Goal: Task Accomplishment & Management: Use online tool/utility

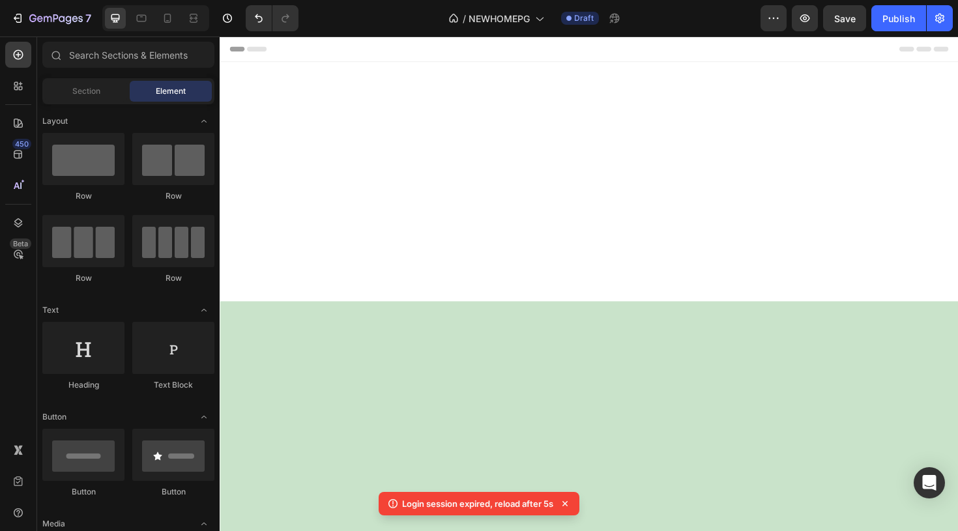
scroll to position [5605, 0]
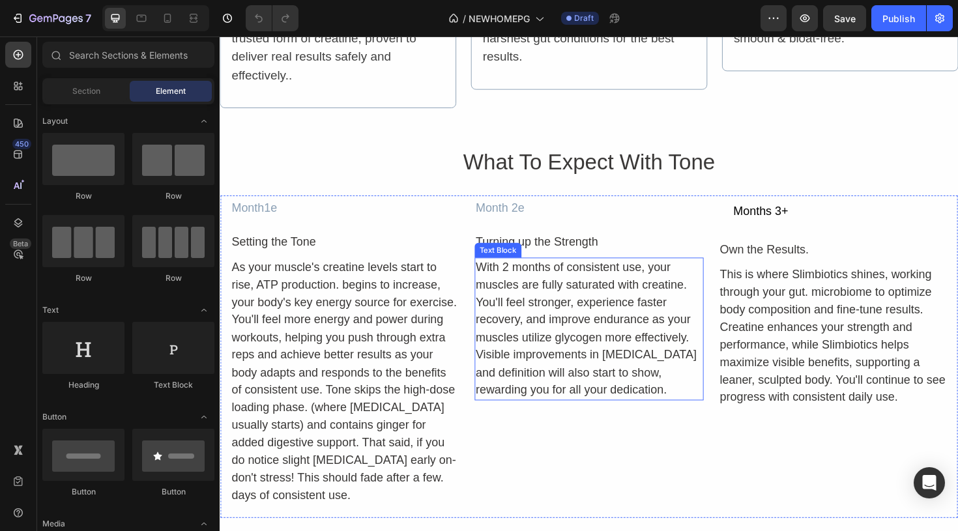
scroll to position [5520, 0]
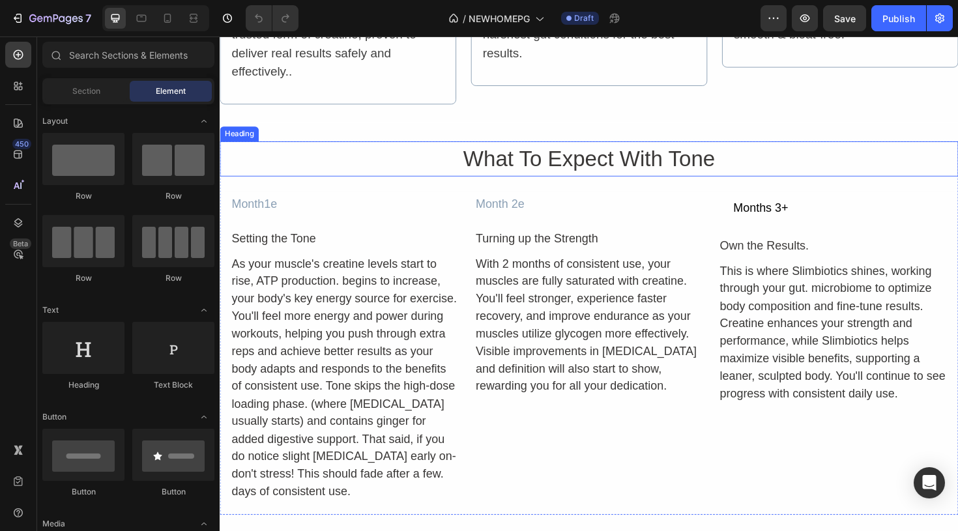
click at [587, 164] on h2 "What To Expect With Tone" at bounding box center [611, 165] width 782 height 37
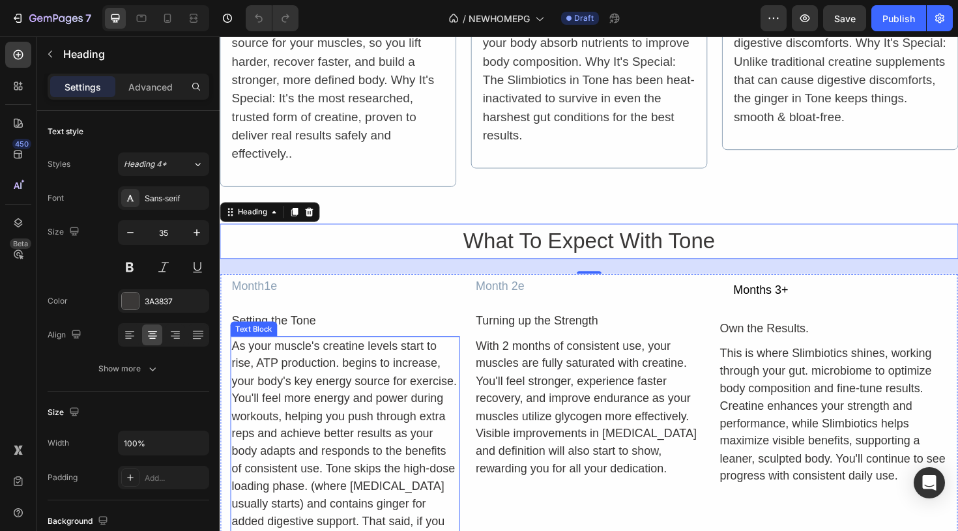
scroll to position [5427, 0]
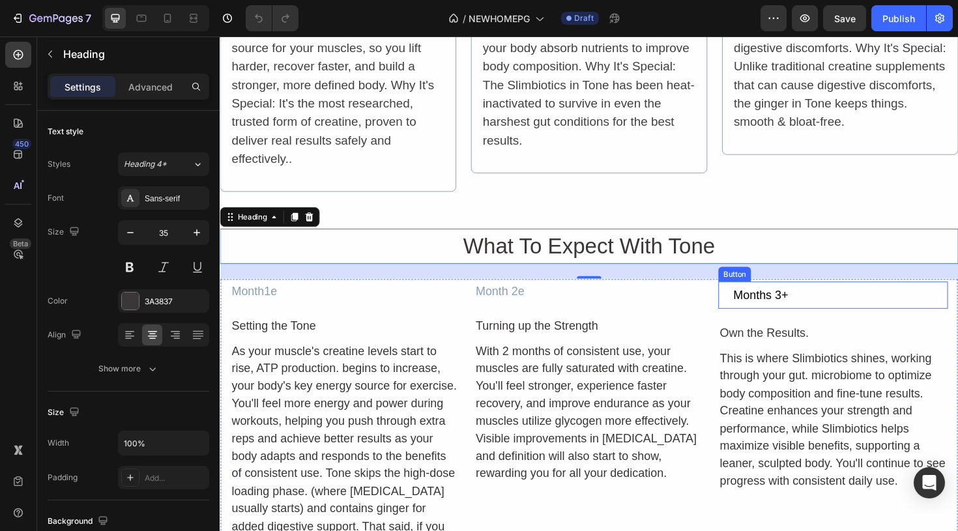
click at [941, 323] on div "Months 3+ Button" at bounding box center [869, 310] width 243 height 29
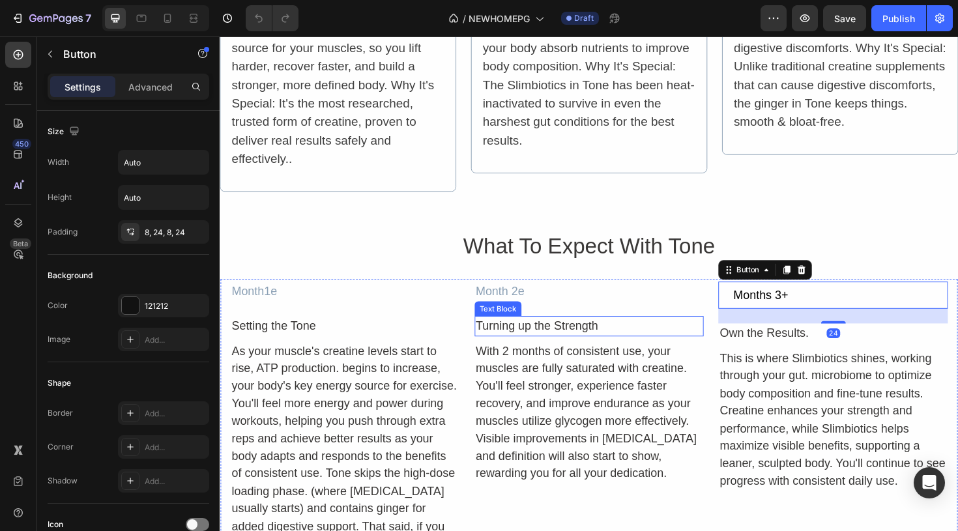
click at [716, 342] on div "Turning up the Strength" at bounding box center [611, 343] width 243 height 22
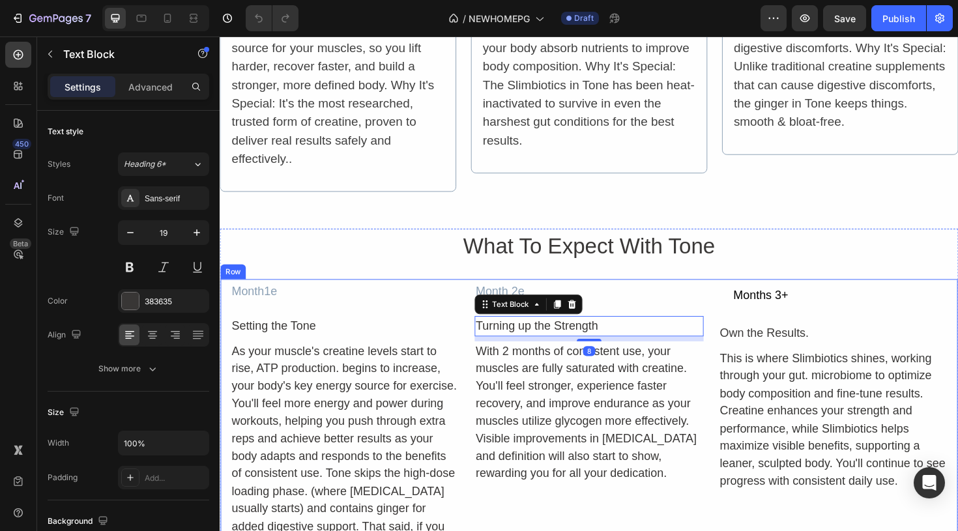
click at [732, 320] on div "Month 2e Text Block Turning up the Strength Text Block 8 With 2 months of consi…" at bounding box center [611, 459] width 243 height 326
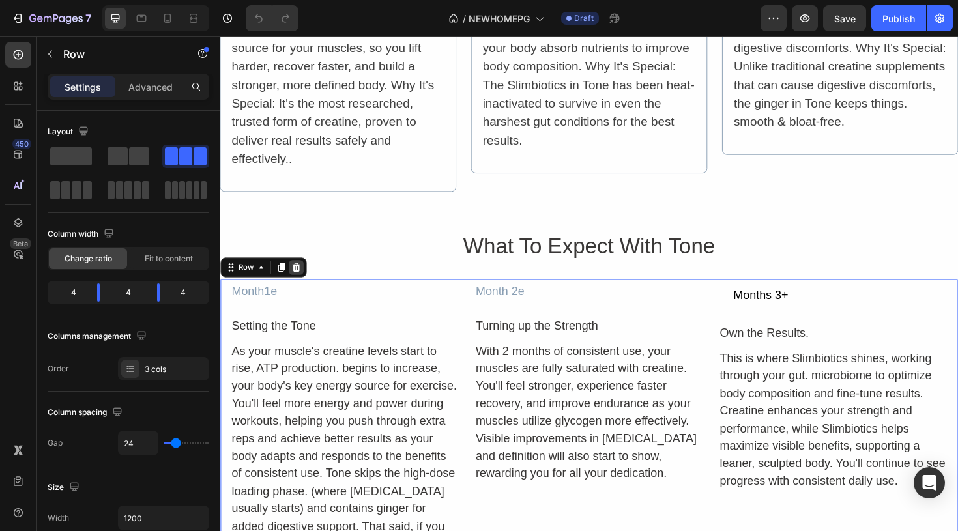
click at [303, 280] on icon at bounding box center [301, 280] width 8 height 9
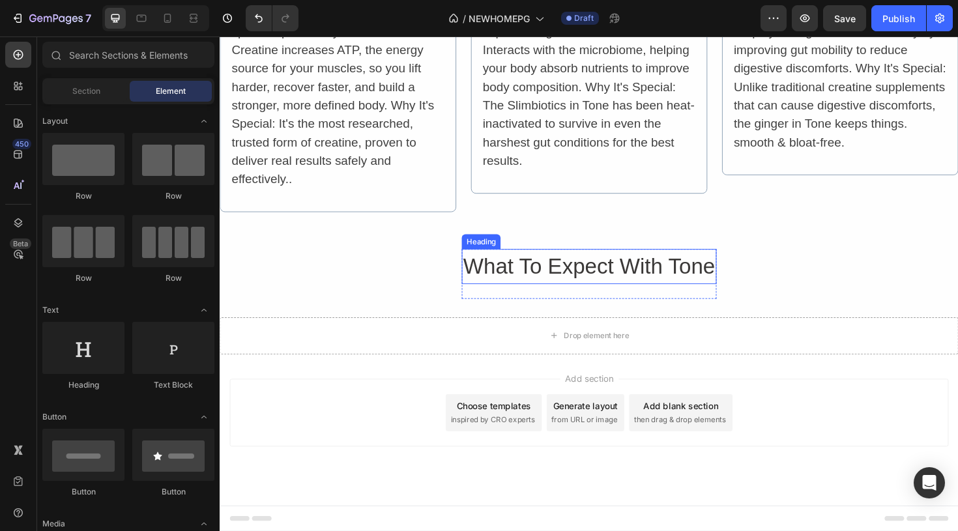
click at [543, 280] on h2 "What To Expect With Tone" at bounding box center [610, 279] width 269 height 37
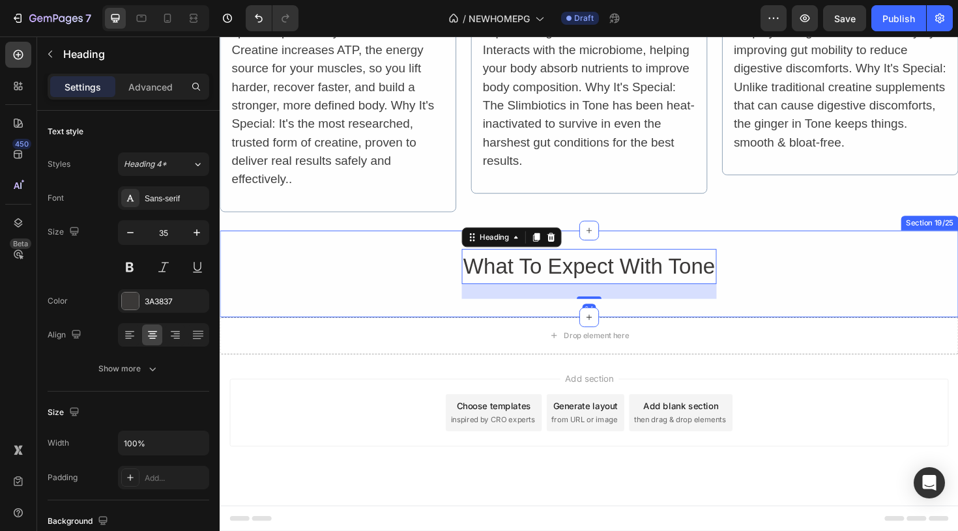
click at [824, 297] on div "What To Expect With Tone Heading 24 Row" at bounding box center [611, 287] width 782 height 53
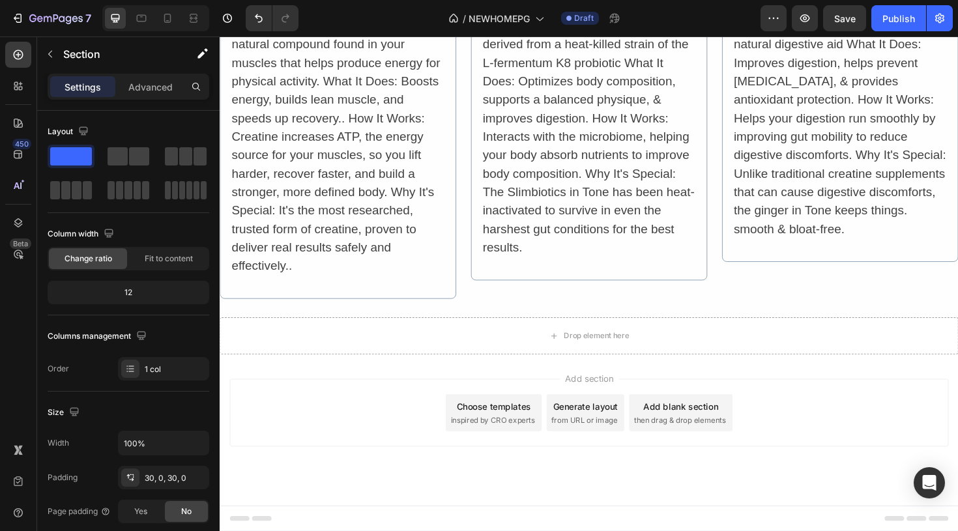
scroll to position [5314, 0]
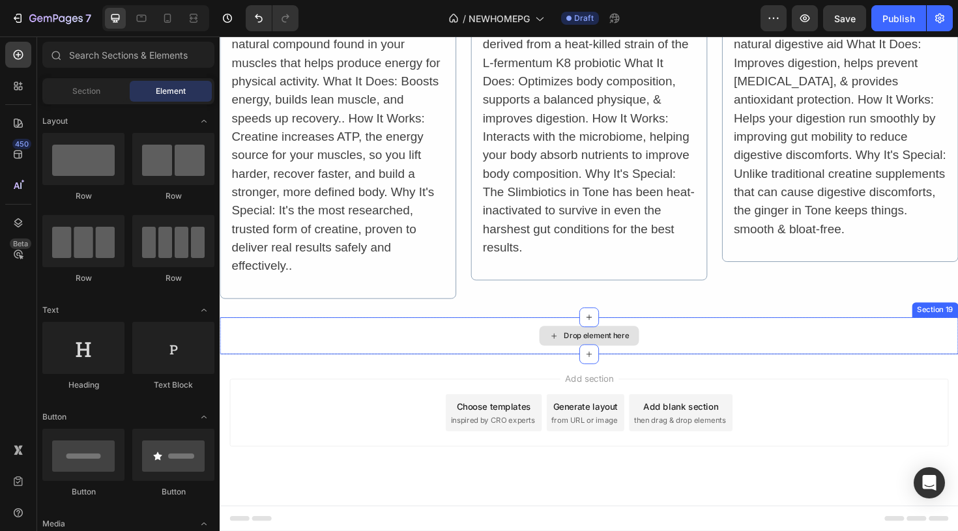
click at [800, 355] on div "Drop element here" at bounding box center [611, 353] width 782 height 39
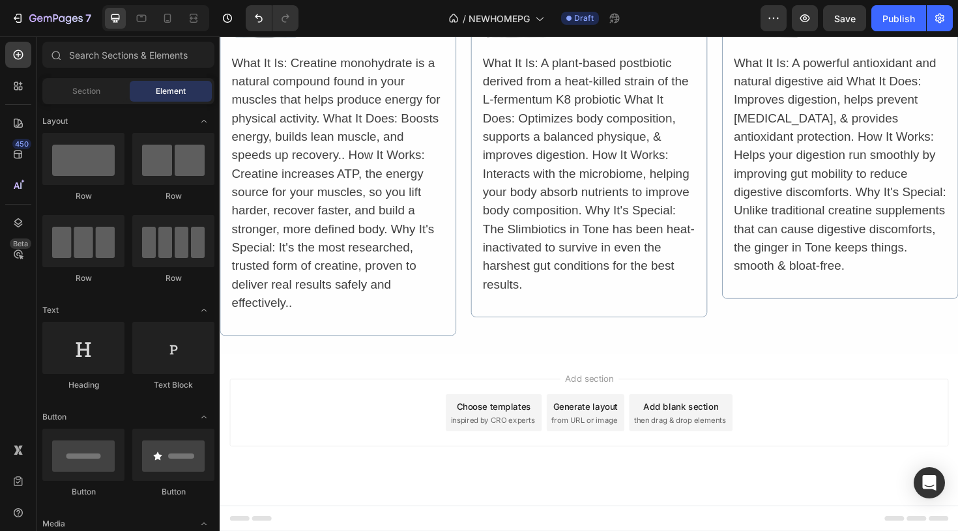
click at [844, 425] on div "Add section Choose templates inspired by CRO experts Generate layout from URL o…" at bounding box center [610, 435] width 761 height 72
click at [543, 20] on icon at bounding box center [539, 18] width 13 height 13
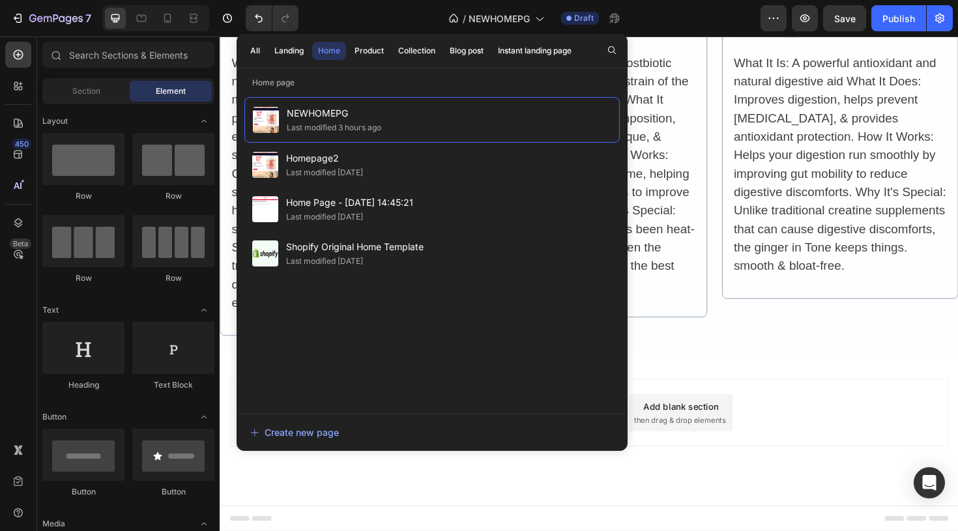
click at [706, 483] on div "Add section Choose templates inspired by CRO experts Generate layout from URL o…" at bounding box center [611, 453] width 782 height 160
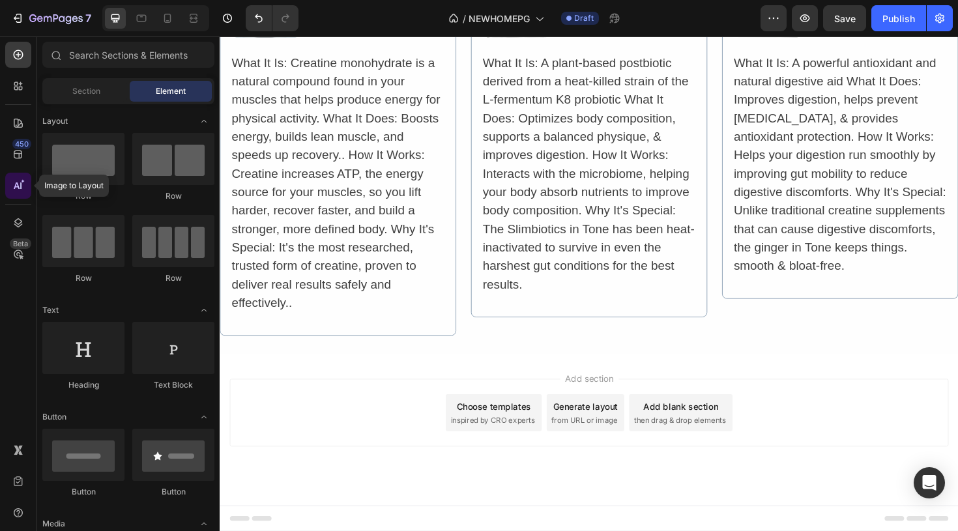
click at [16, 182] on icon at bounding box center [18, 185] width 13 height 13
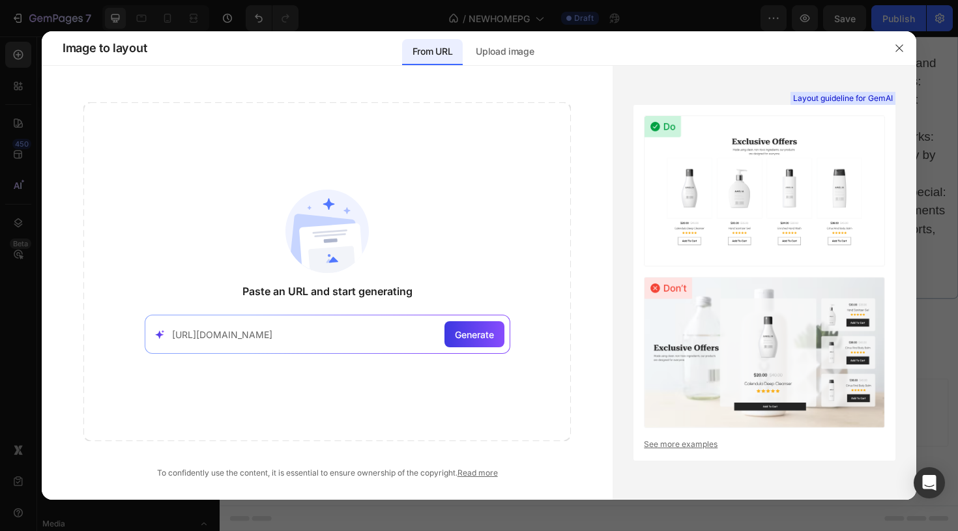
type input "[URL][DOMAIN_NAME]"
click at [469, 333] on span "Generate" at bounding box center [474, 335] width 39 height 14
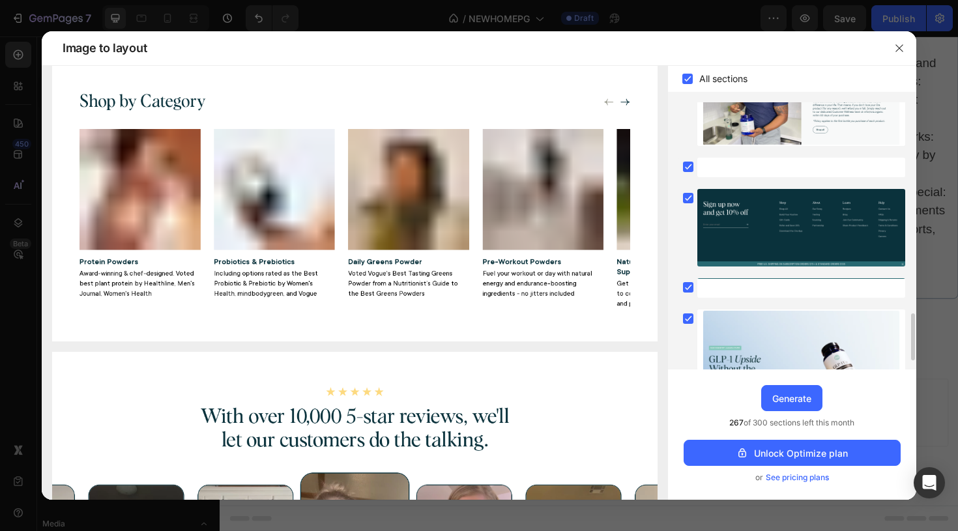
scroll to position [1250, 0]
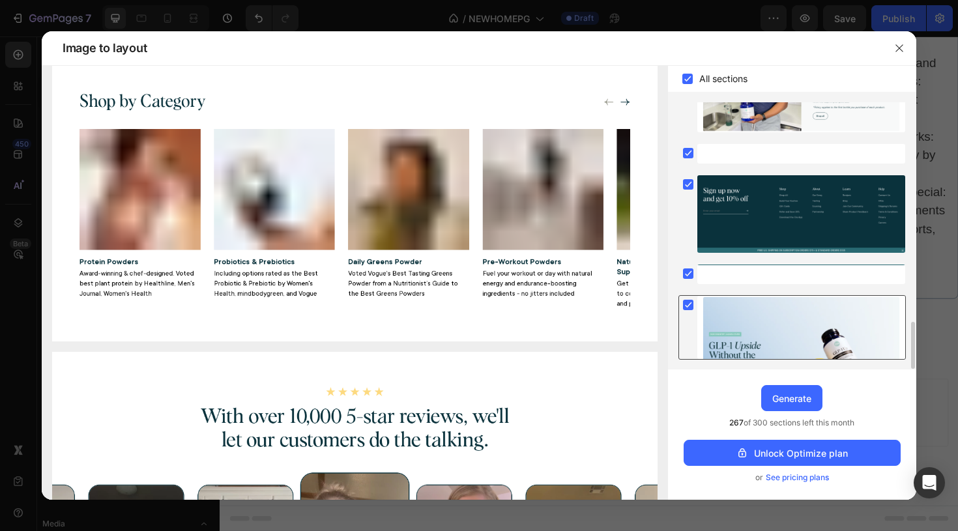
click at [688, 301] on rect at bounding box center [688, 305] width 10 height 10
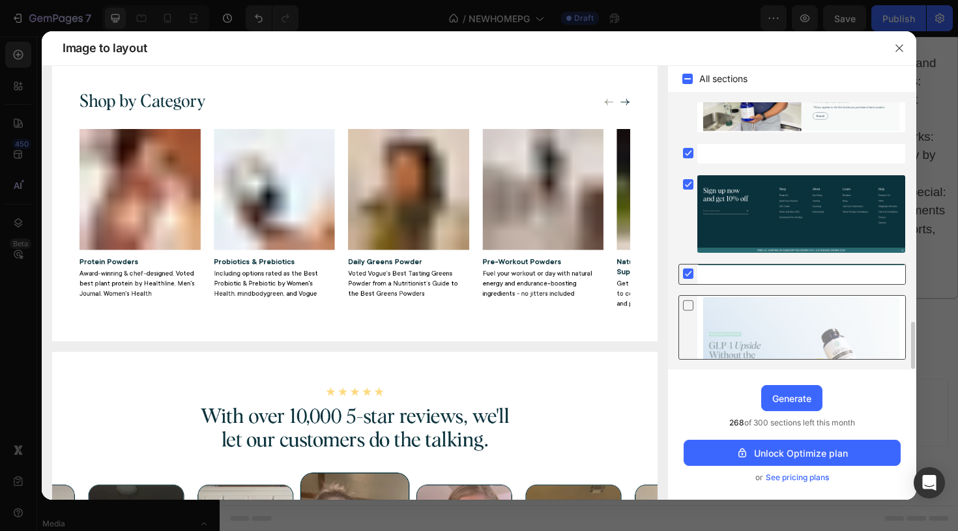
click at [688, 275] on icon at bounding box center [689, 274] width 6 height 5
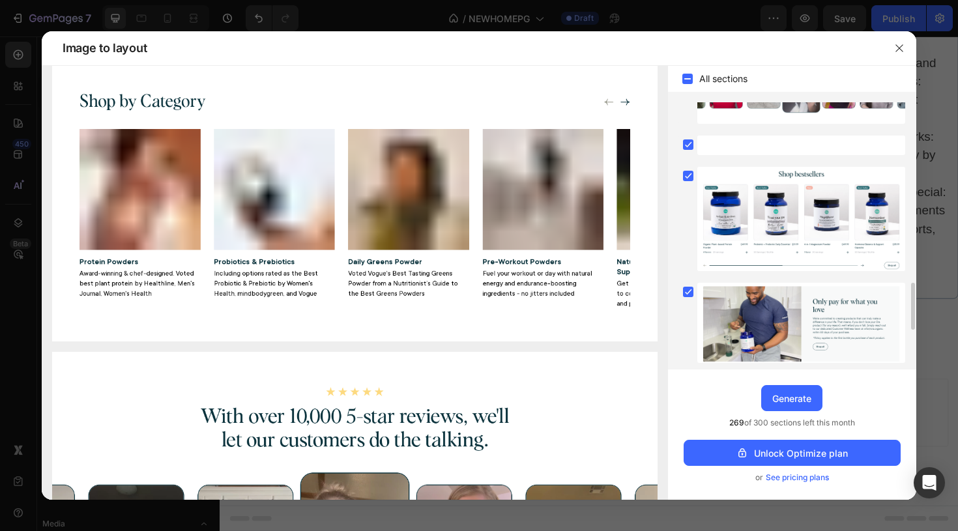
scroll to position [1017, 0]
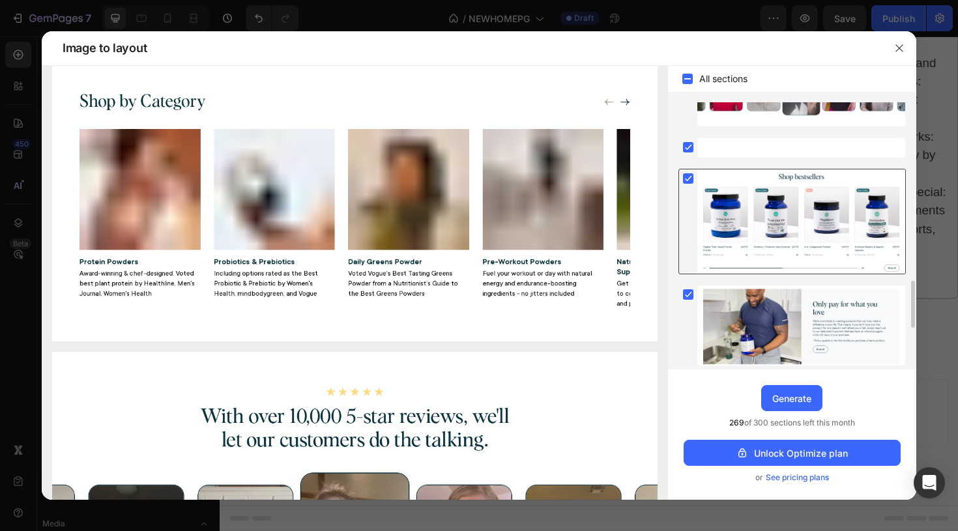
click at [691, 178] on rect at bounding box center [688, 178] width 10 height 10
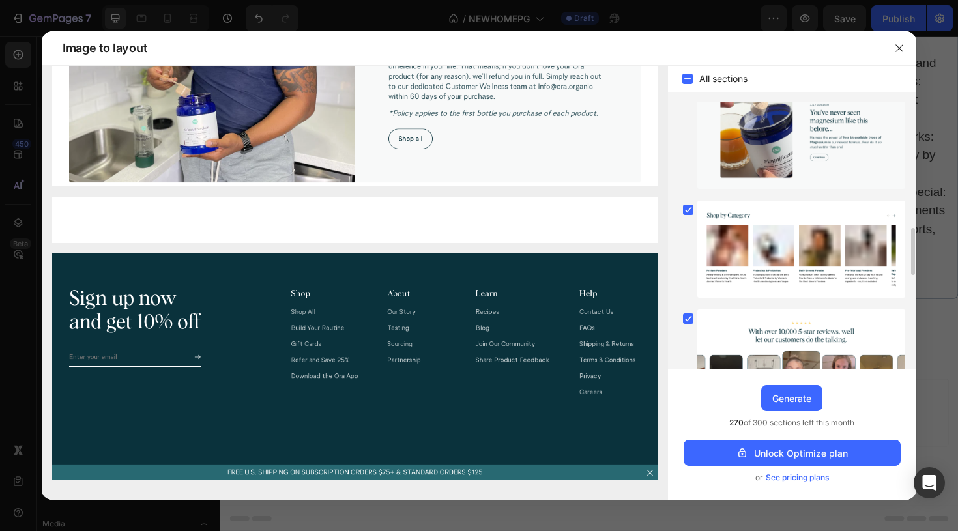
scroll to position [0, 0]
click at [684, 209] on rect at bounding box center [688, 210] width 10 height 10
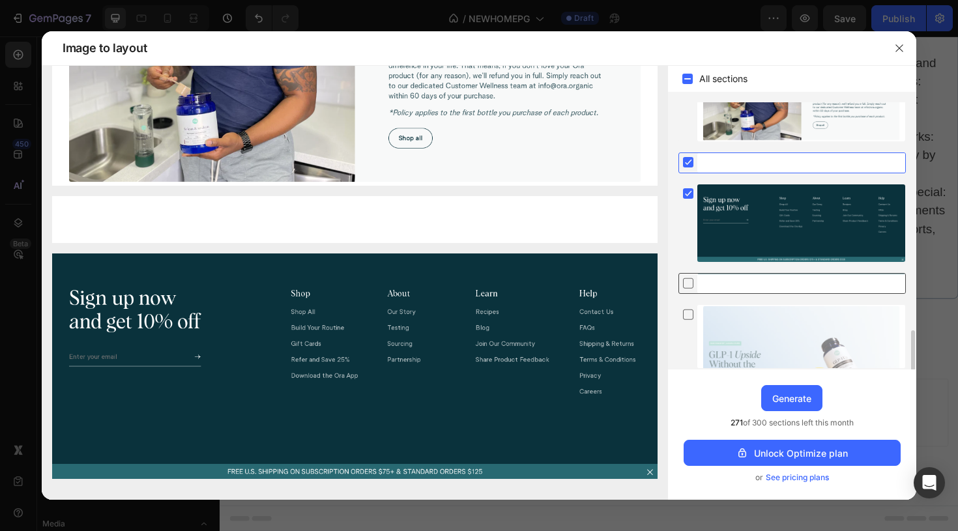
scroll to position [1250, 0]
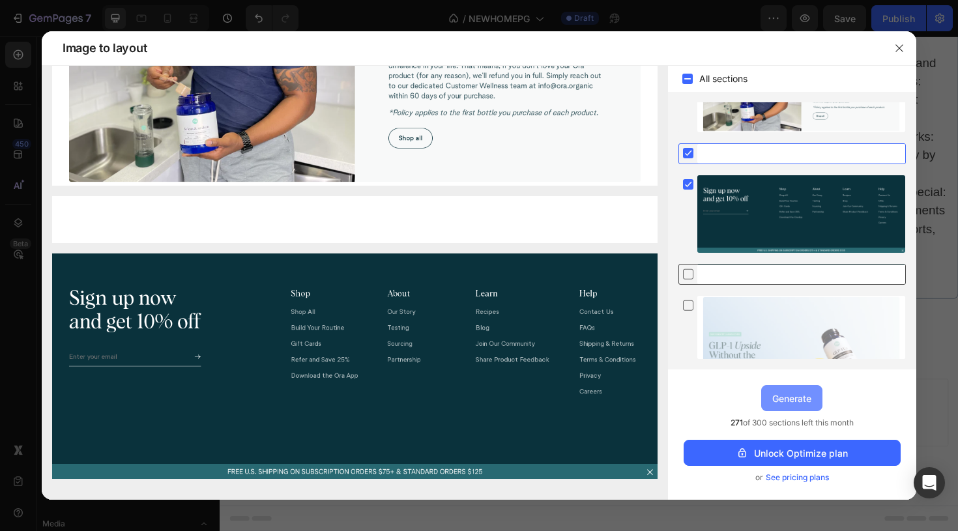
click at [805, 401] on div "Generate" at bounding box center [792, 399] width 39 height 14
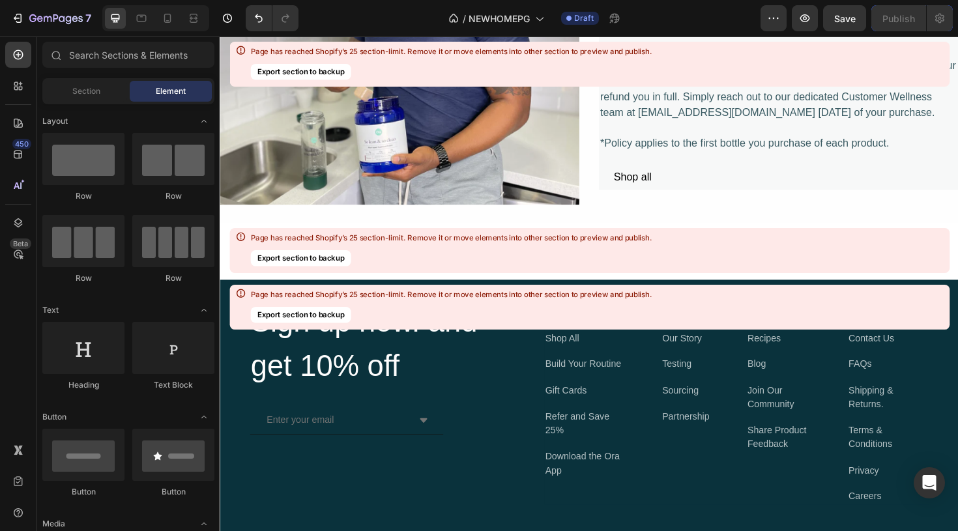
scroll to position [10097, 0]
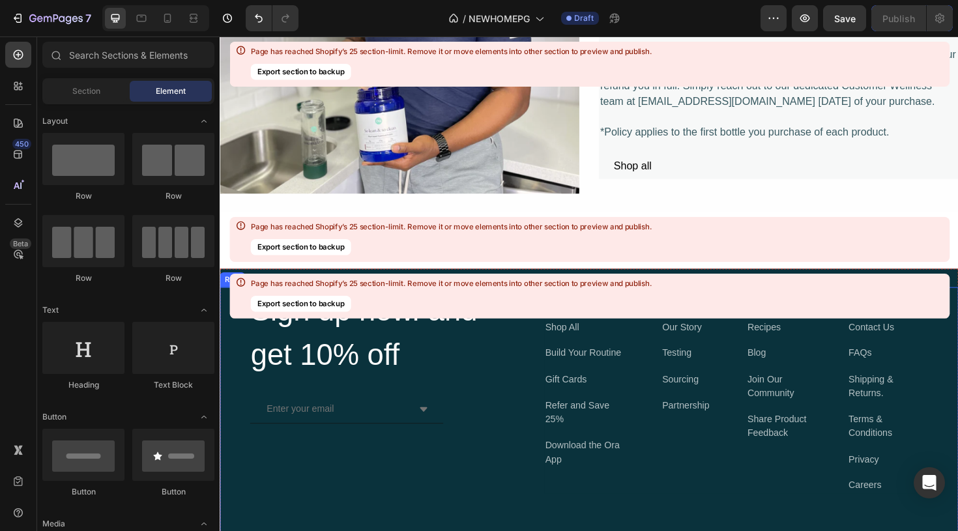
click at [958, 426] on div "Sign up now. and get 10% off Heading Enter your email Accordion Row Shop Text B…" at bounding box center [611, 441] width 782 height 278
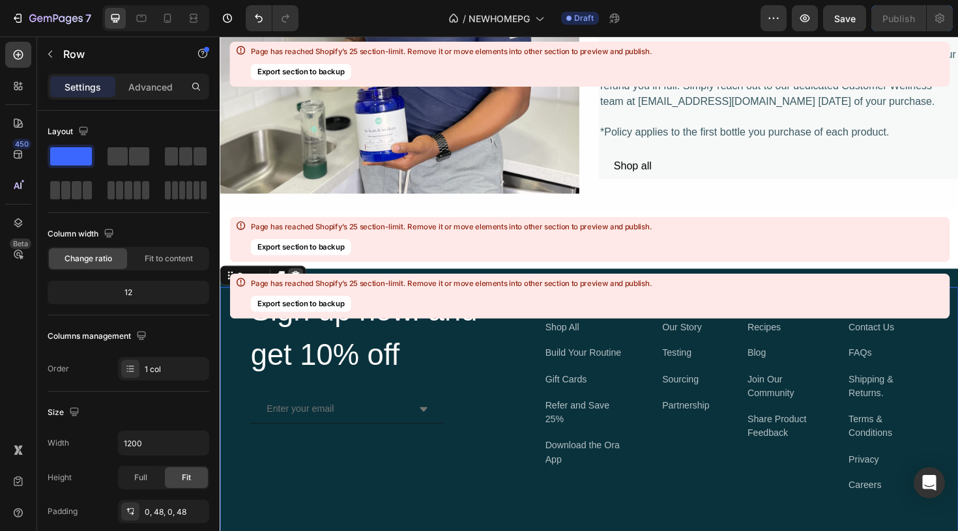
click at [296, 286] on icon at bounding box center [300, 289] width 10 height 10
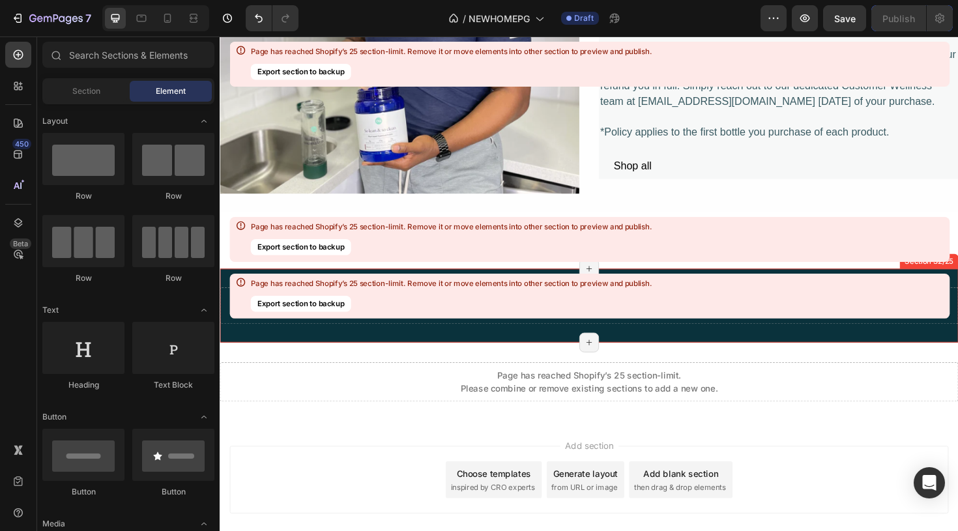
click at [718, 346] on div "Drop element here Section 32/25 Page has reached Shopify’s 25 section-limit Pag…" at bounding box center [611, 321] width 782 height 78
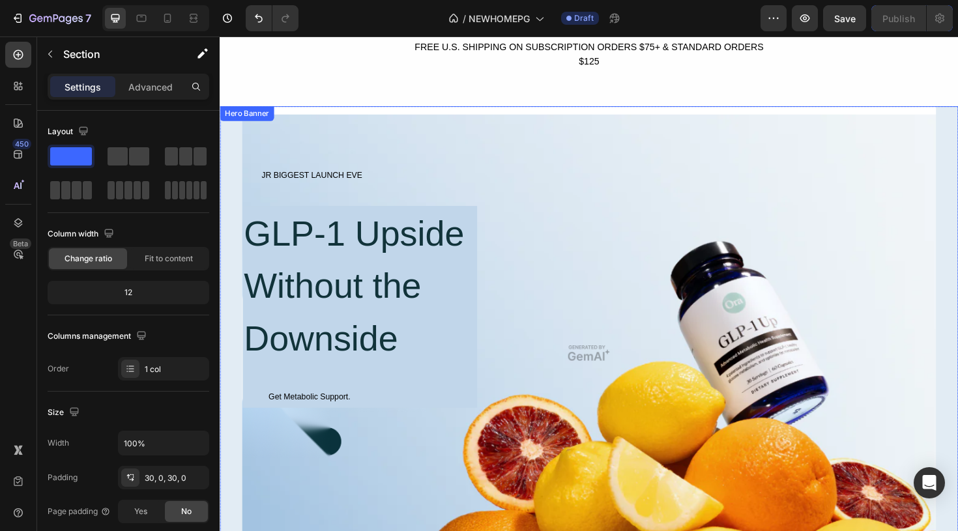
scroll to position [5678, 0]
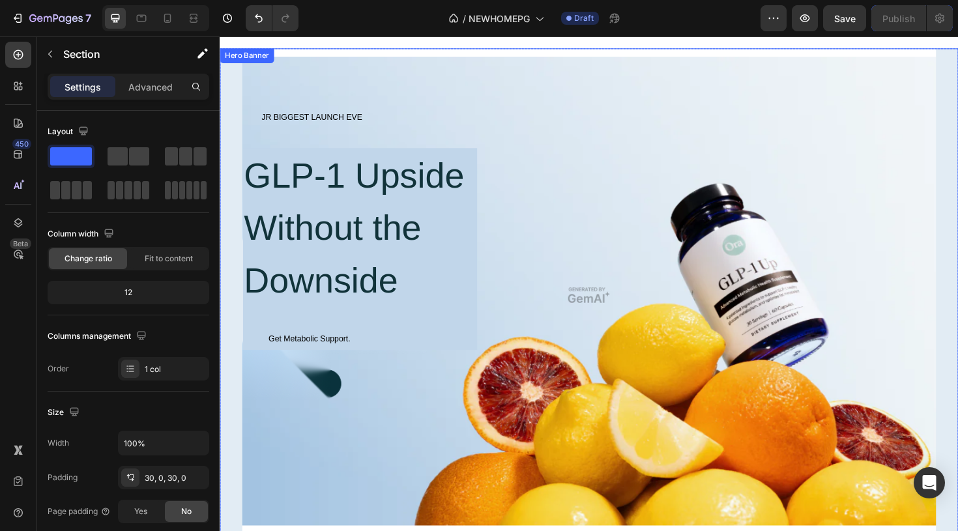
click at [554, 322] on div "JR BIGGEST LAUNCH EVE Button GLP-1 Upside Without the Downside Heading Get Meta…" at bounding box center [610, 311] width 735 height 402
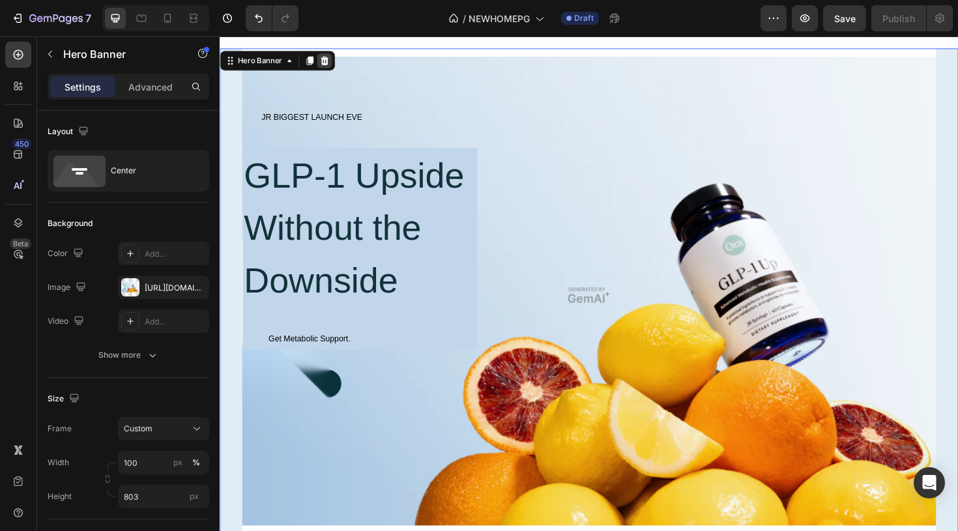
click at [332, 62] on icon at bounding box center [331, 61] width 8 height 9
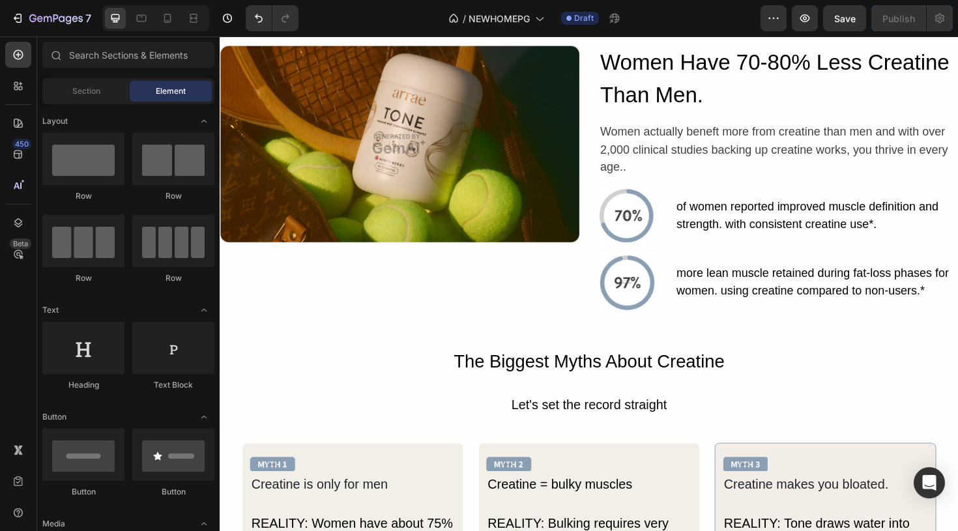
scroll to position [3406, 0]
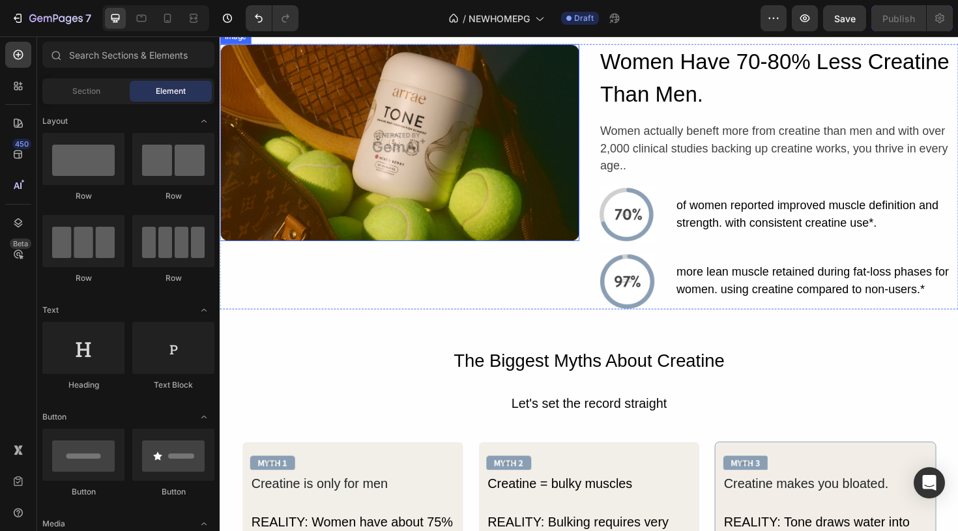
click at [449, 213] on img at bounding box center [410, 148] width 381 height 208
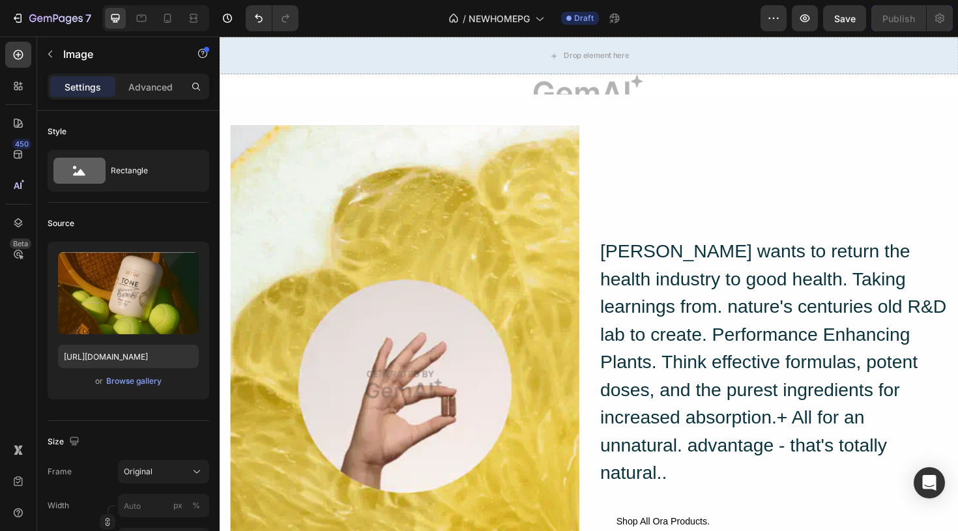
scroll to position [5696, 0]
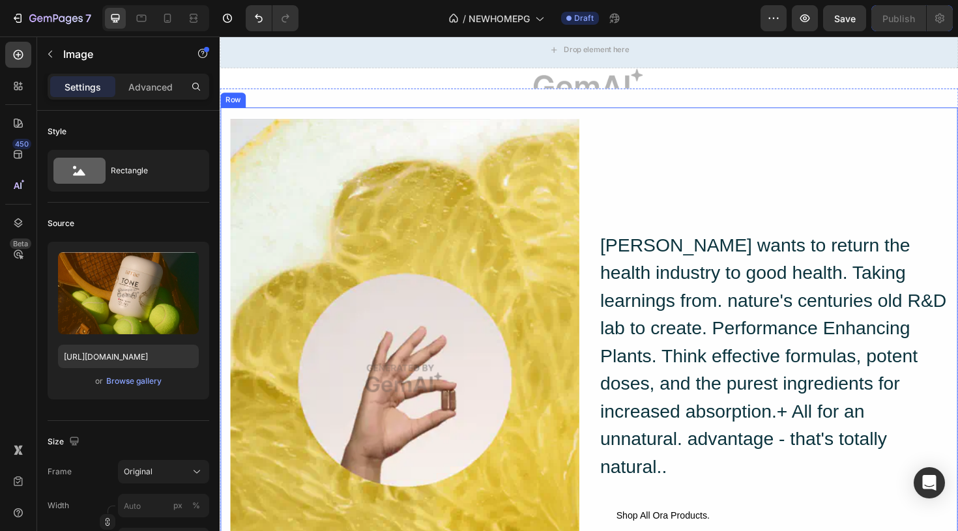
click at [740, 194] on div "[PERSON_NAME] wants to return the health industry to good health. Taking learni…" at bounding box center [806, 399] width 370 height 555
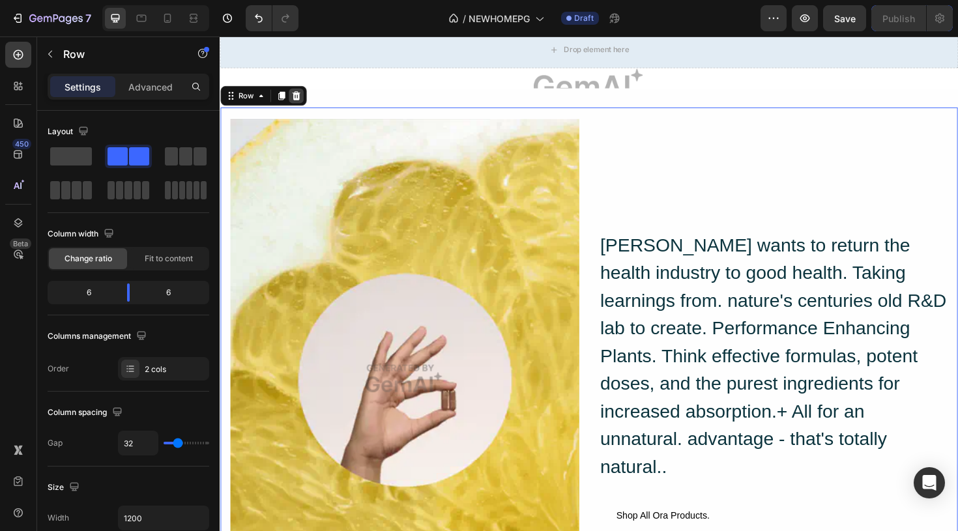
click at [304, 98] on icon at bounding box center [300, 99] width 10 height 10
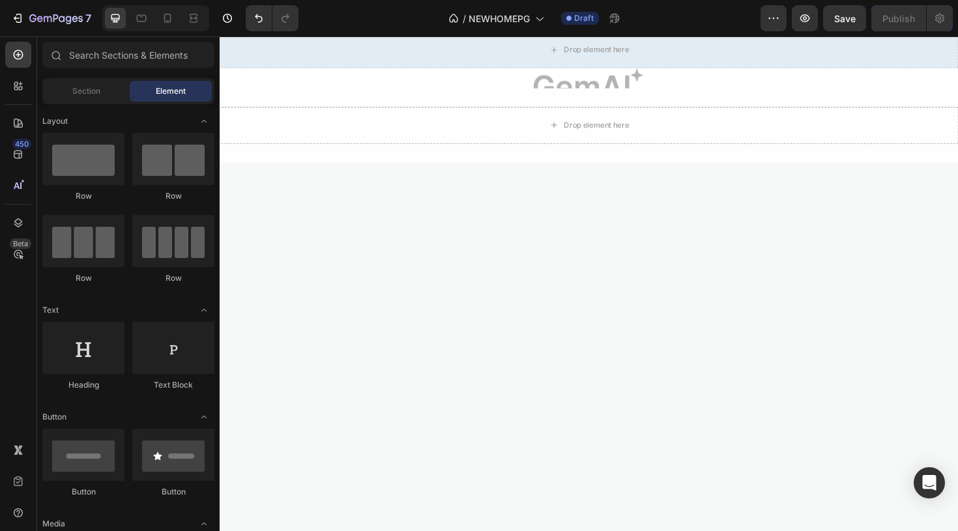
click at [505, 254] on div at bounding box center [611, 379] width 782 height 381
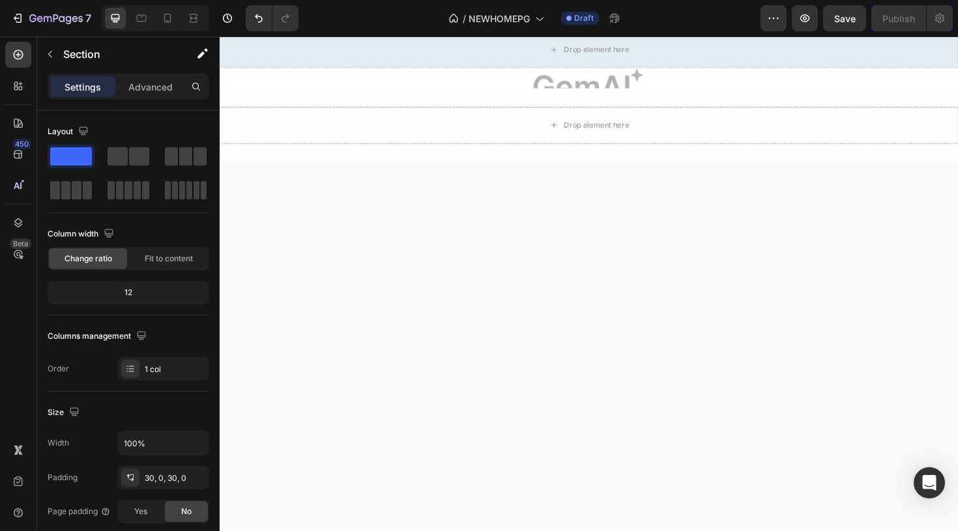
click at [524, 318] on div at bounding box center [611, 379] width 782 height 381
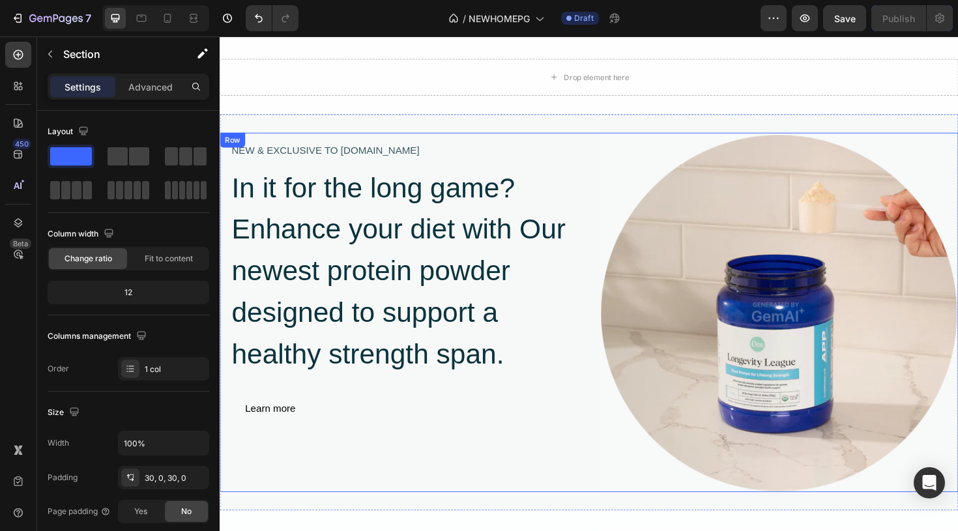
scroll to position [5736, 0]
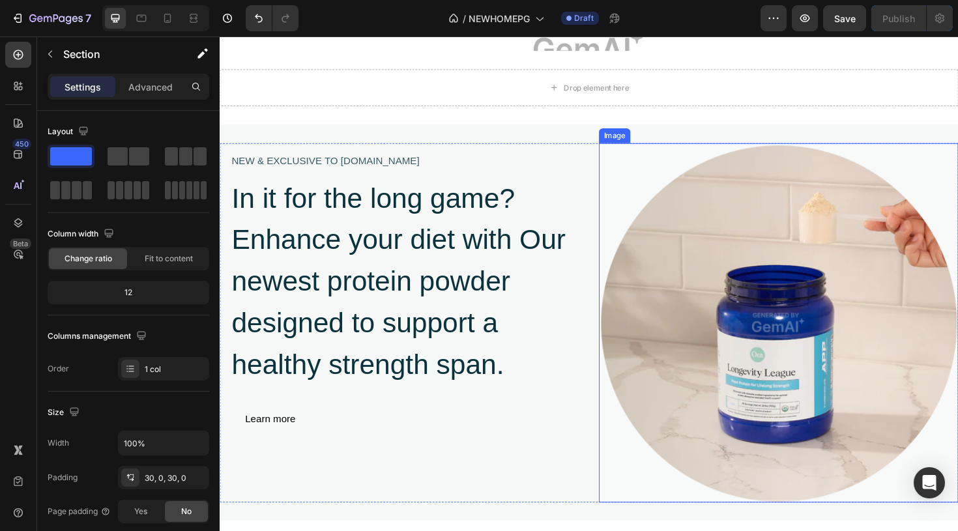
click at [621, 168] on img at bounding box center [811, 339] width 381 height 381
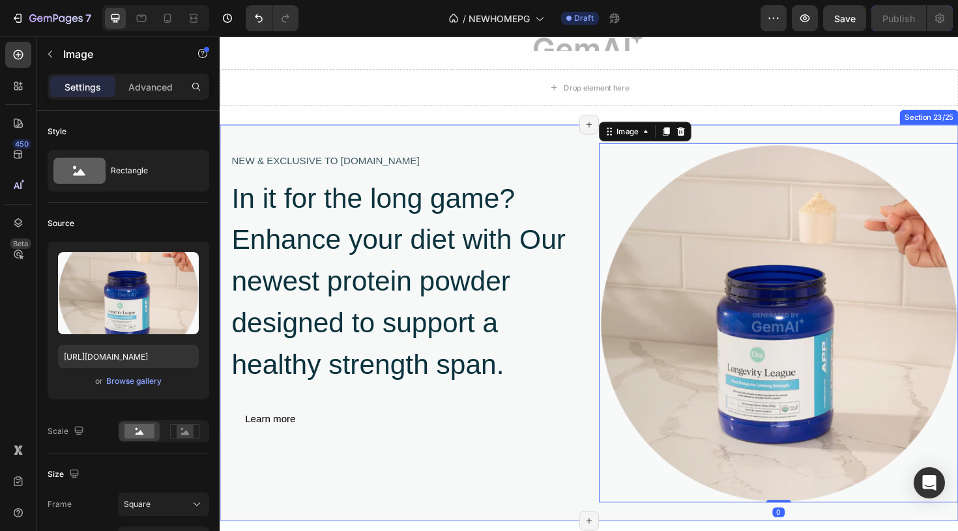
click at [589, 145] on div "NEW & EXCLUSIVE TO [DOMAIN_NAME] Text Block In it for the long game? Enhance yo…" at bounding box center [611, 340] width 782 height 420
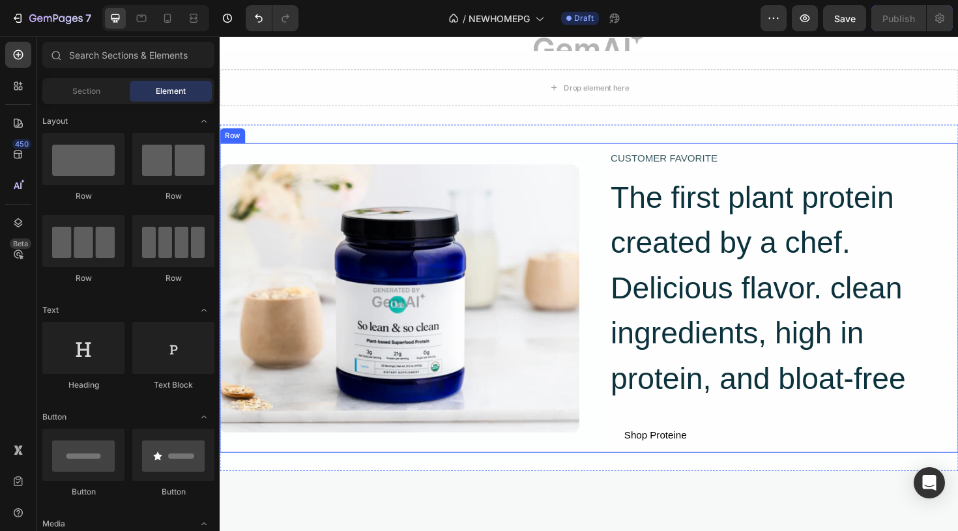
click at [611, 157] on div "Image CUSTOMER FAVORITE Text Block The first plant protein created by a chef. D…" at bounding box center [611, 313] width 782 height 328
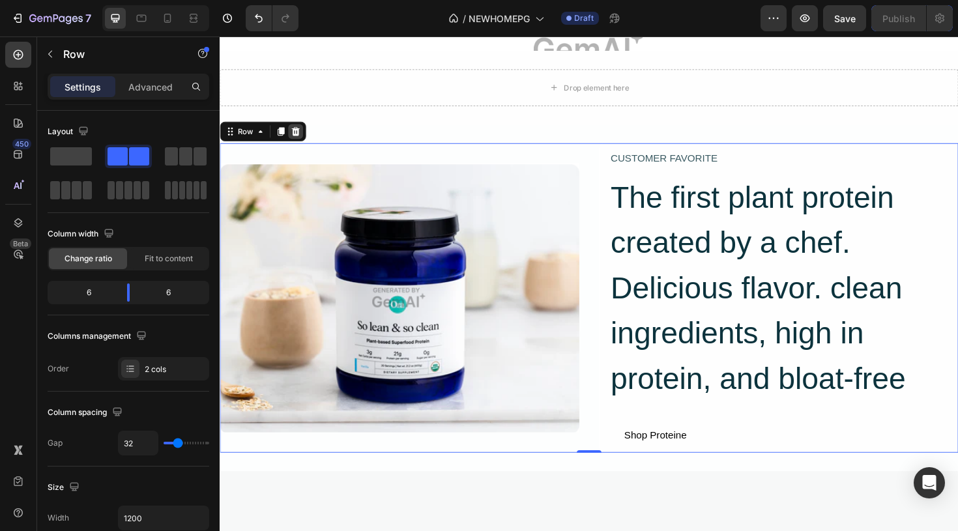
click at [297, 134] on icon at bounding box center [300, 136] width 8 height 9
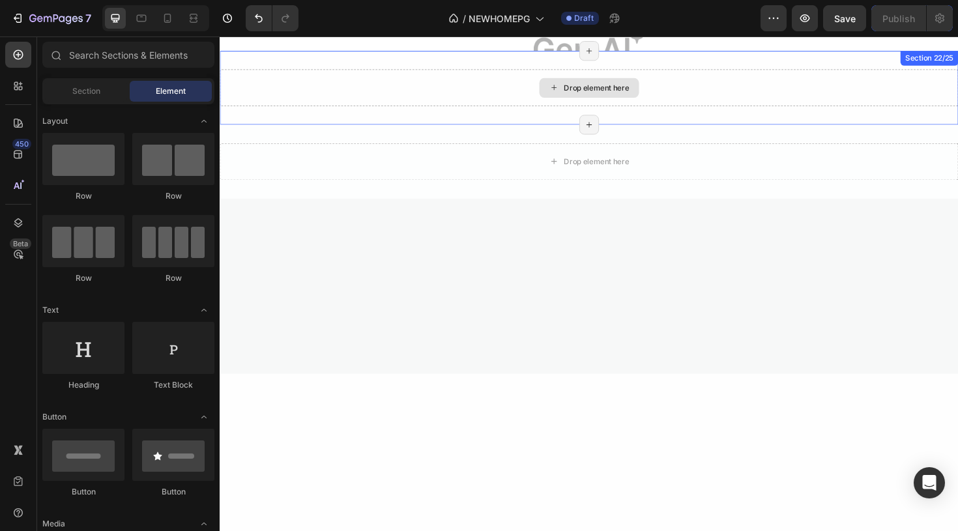
click at [561, 91] on div "Drop element here" at bounding box center [611, 90] width 106 height 21
click at [780, 86] on div "Drop element here" at bounding box center [611, 90] width 782 height 39
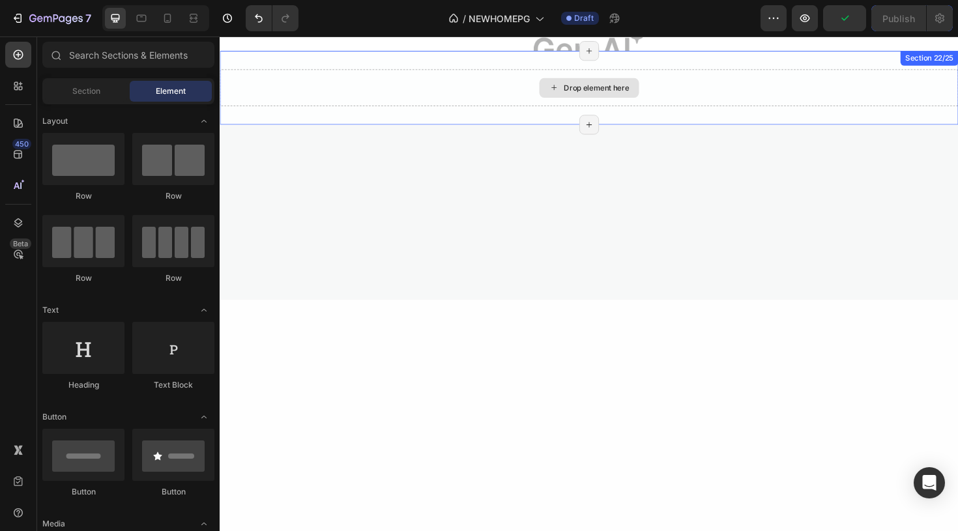
click at [739, 103] on div "Drop element here" at bounding box center [611, 90] width 782 height 39
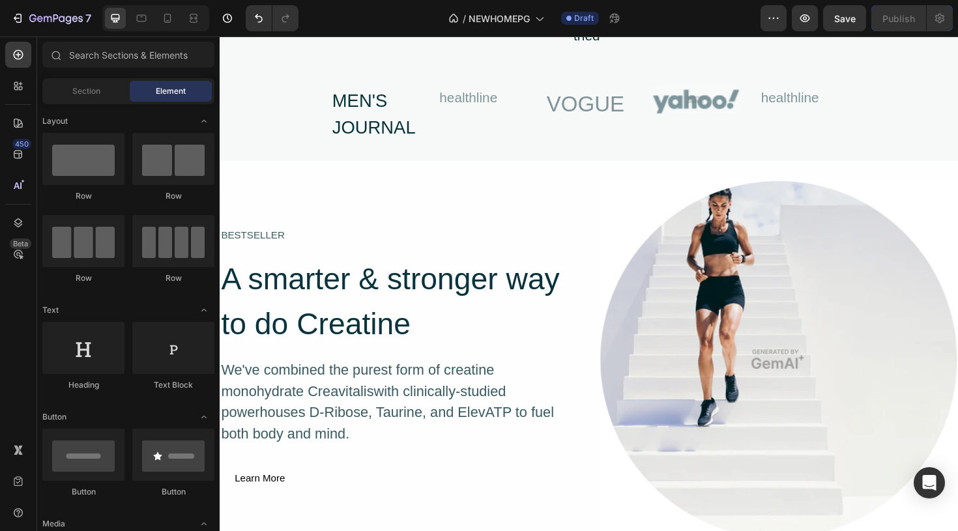
scroll to position [5796, 0]
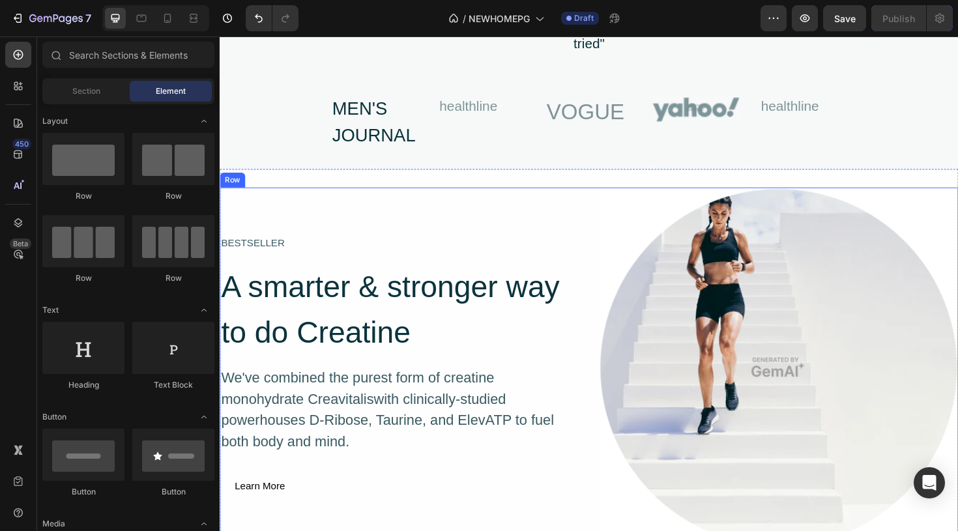
click at [604, 211] on div "BESTSELLER Text Block A smarter & stronger way to do Creatine Heading We've com…" at bounding box center [611, 386] width 782 height 381
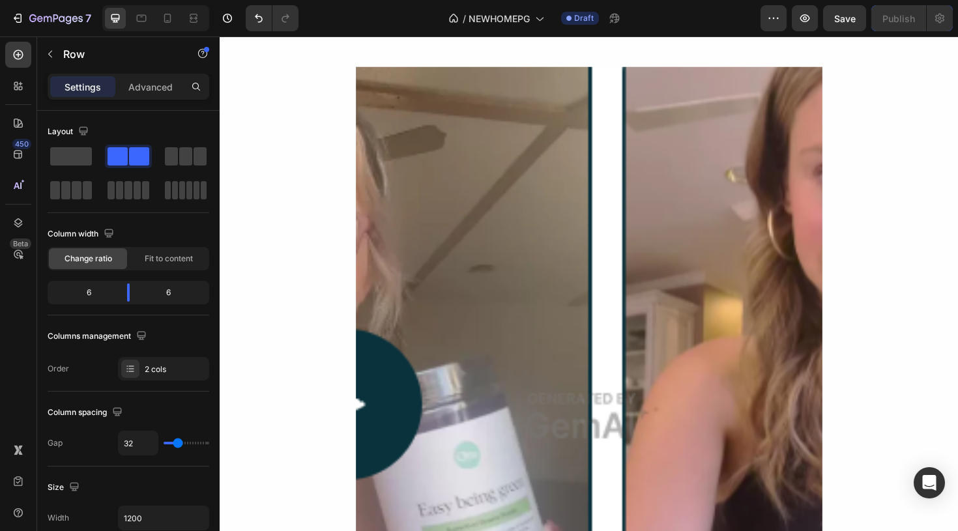
scroll to position [7913, 0]
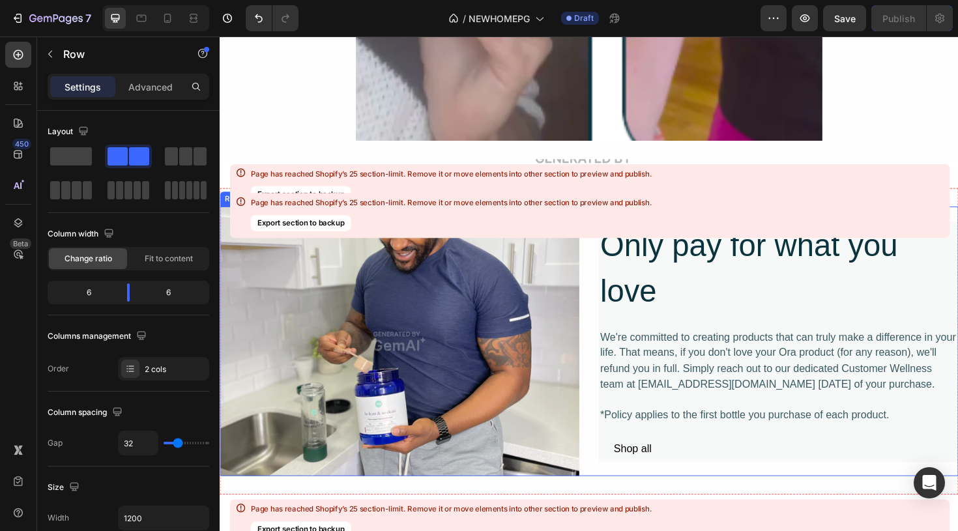
click at [610, 385] on div "Image Only pay for what you love Heading We're committed to creating products t…" at bounding box center [611, 359] width 782 height 286
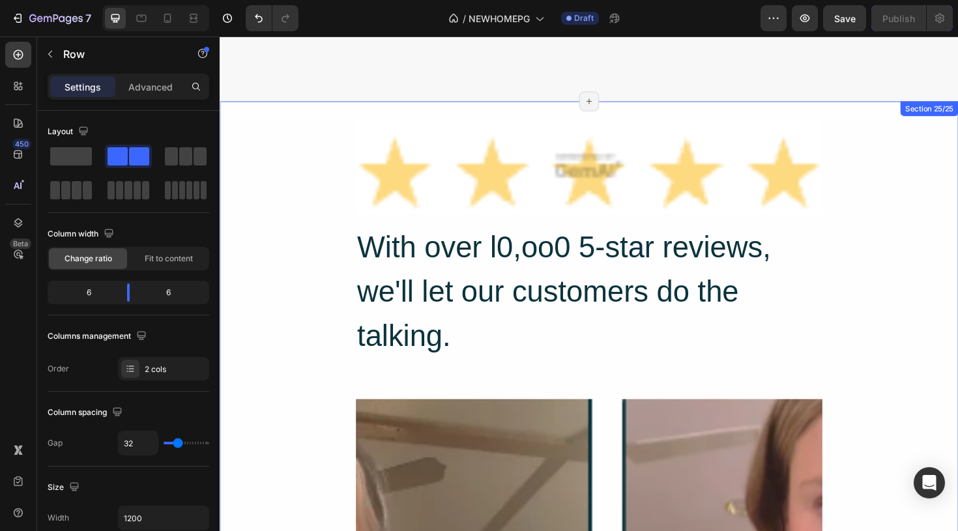
scroll to position [6897, 0]
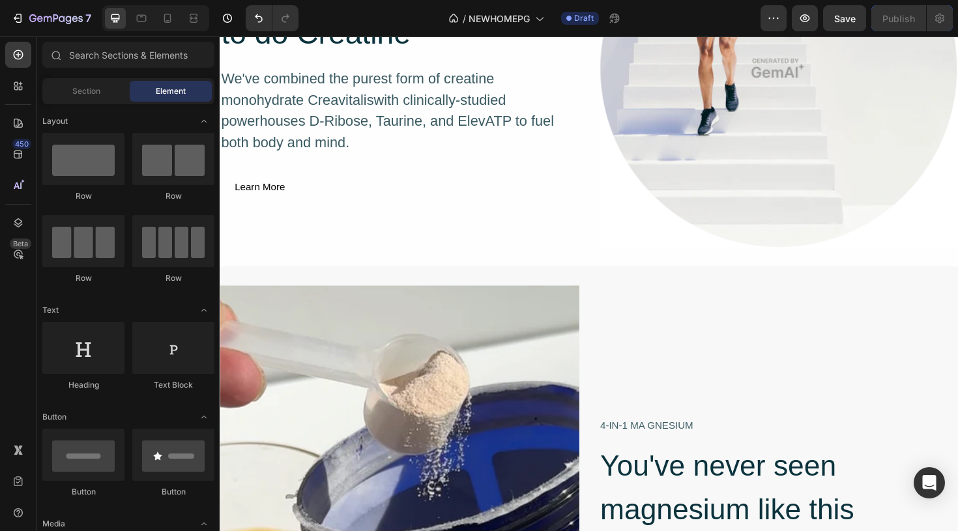
scroll to position [6105, 0]
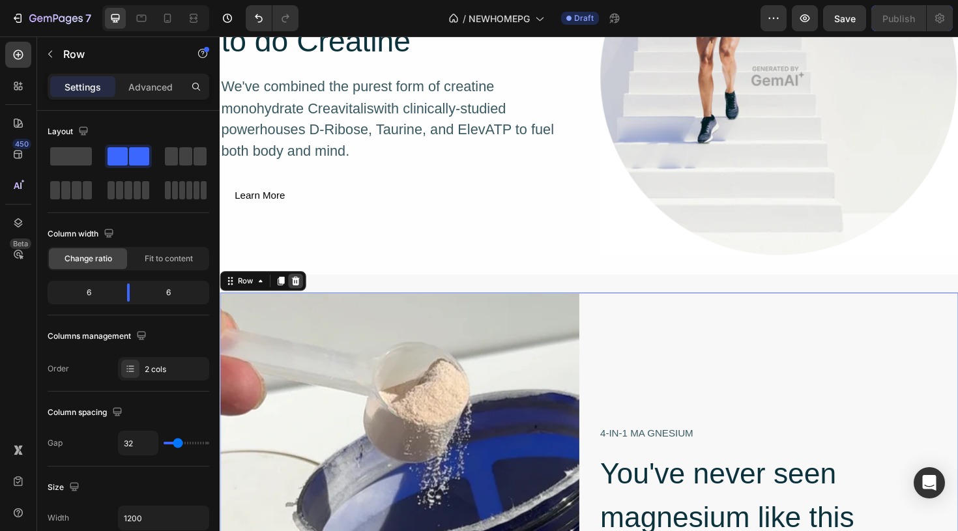
click at [302, 291] on icon at bounding box center [300, 295] width 8 height 9
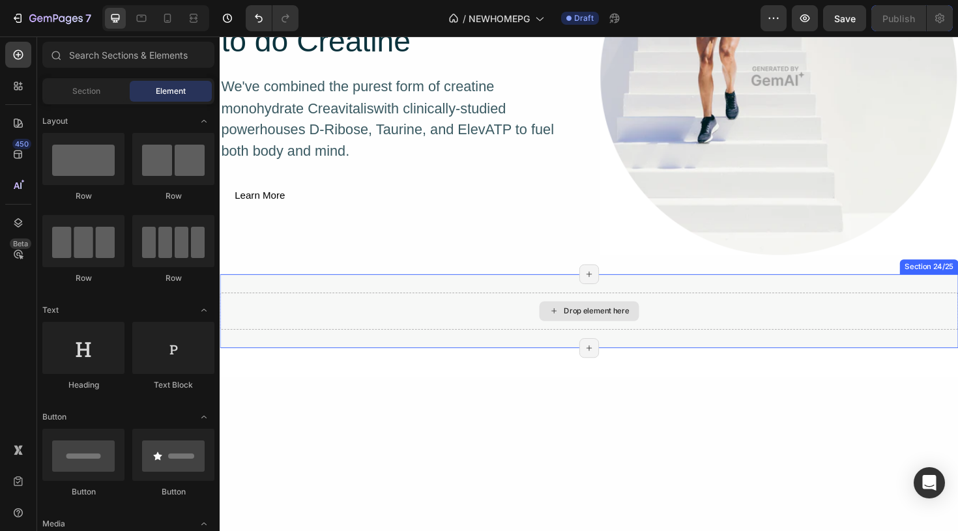
click at [571, 335] on div "Drop element here" at bounding box center [611, 327] width 106 height 21
click at [788, 307] on div "Drop element here Section 24/25 Page has reached Shopify’s 25 section-limit Pag…" at bounding box center [611, 327] width 782 height 78
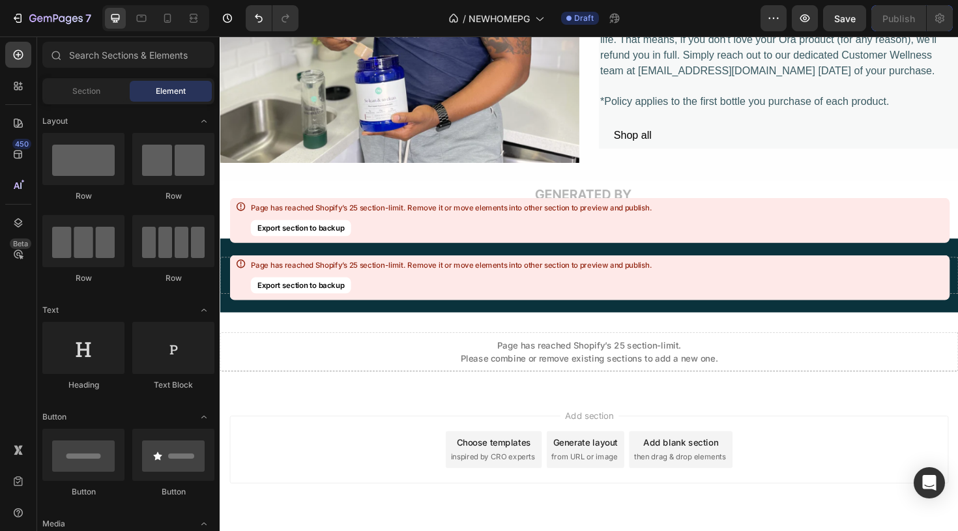
scroll to position [6598, 0]
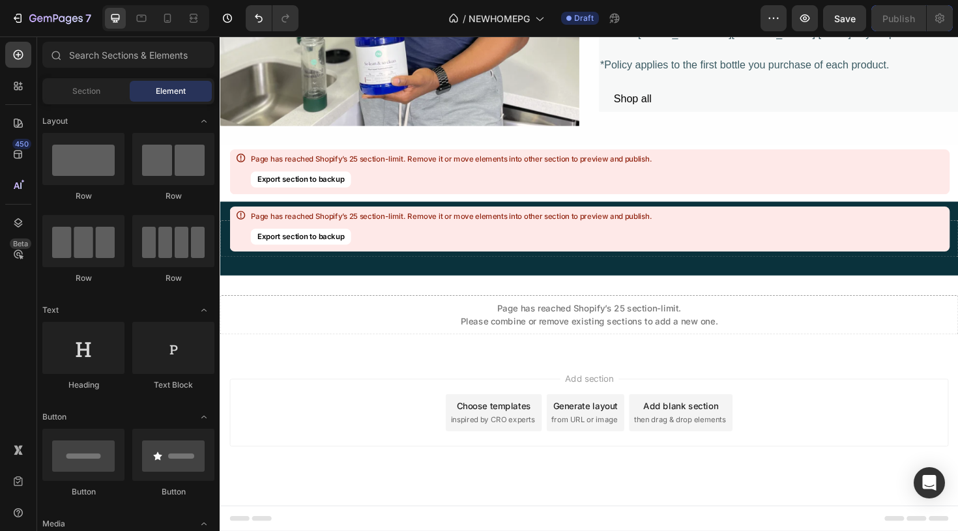
click at [861, 332] on div "Page has reached Shopify’s 25 section-limit. Please combine or remove existing …" at bounding box center [610, 330] width 781 height 27
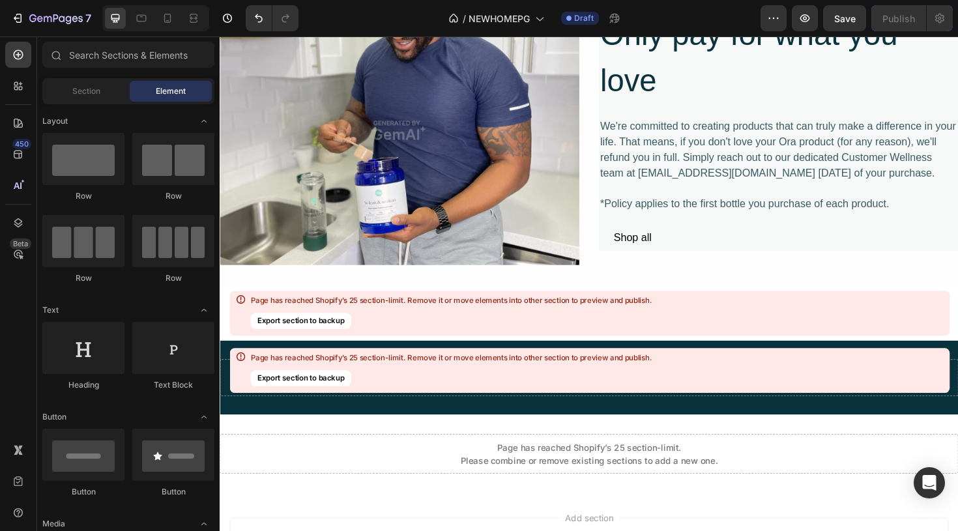
scroll to position [6448, 0]
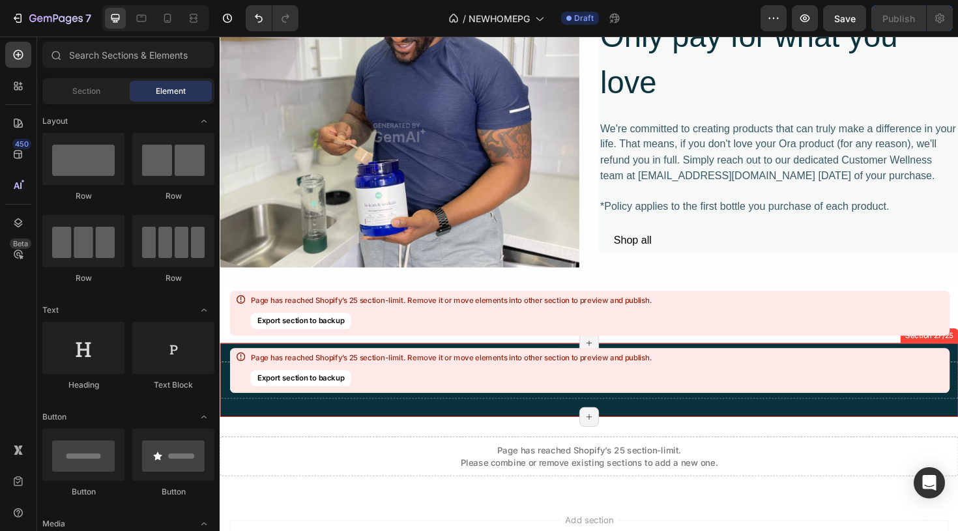
click at [809, 387] on div "Page has reached Shopify’s 25 section-limit. Remove it or move elements into ot…" at bounding box center [589, 370] width 720 height 45
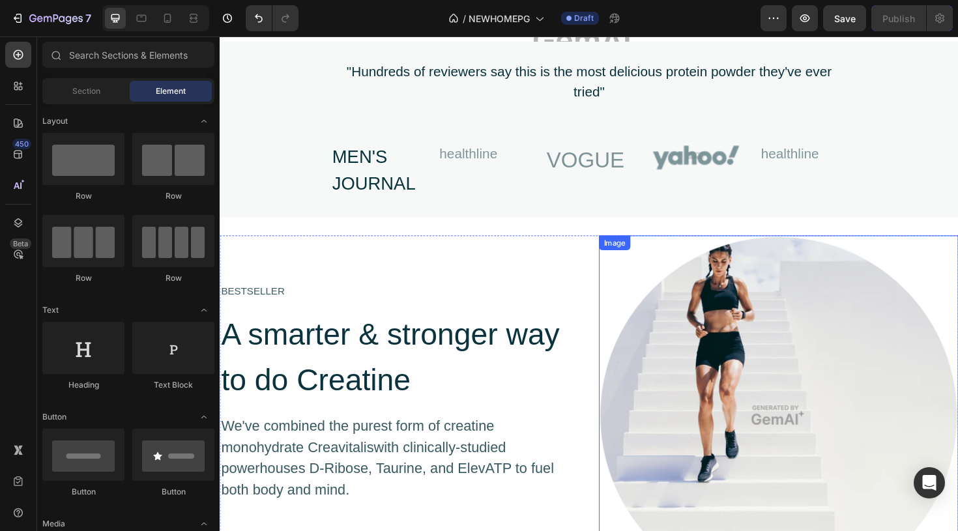
scroll to position [5729, 0]
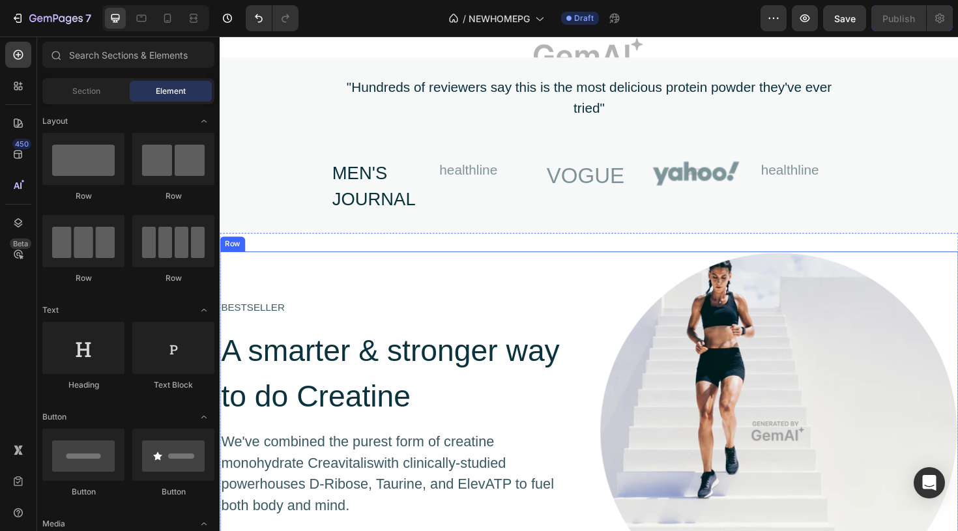
click at [581, 264] on div "BESTSELLER Text Block A smarter & stronger way to do Creatine Heading We've com…" at bounding box center [410, 454] width 381 height 381
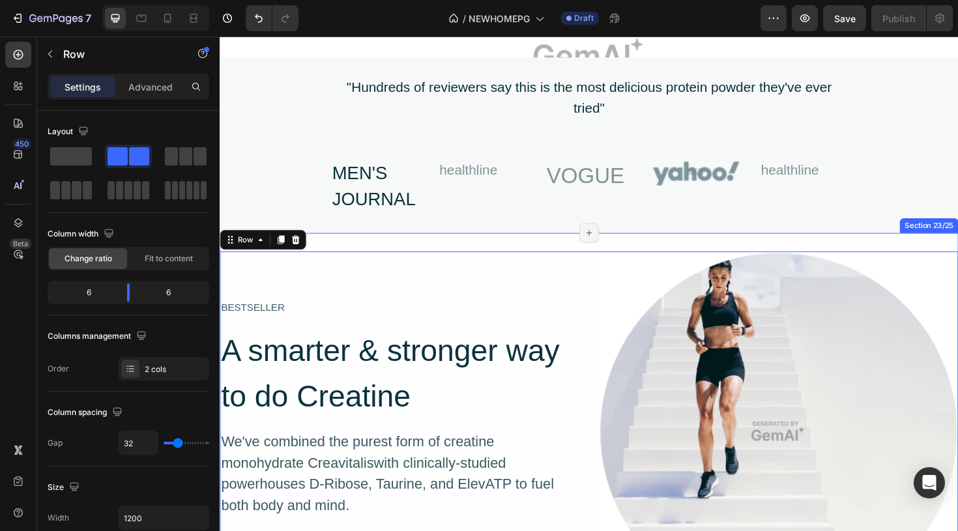
click at [585, 246] on div "BESTSELLER Text Block A smarter & stronger way to do Creatine Heading We've com…" at bounding box center [611, 454] width 782 height 420
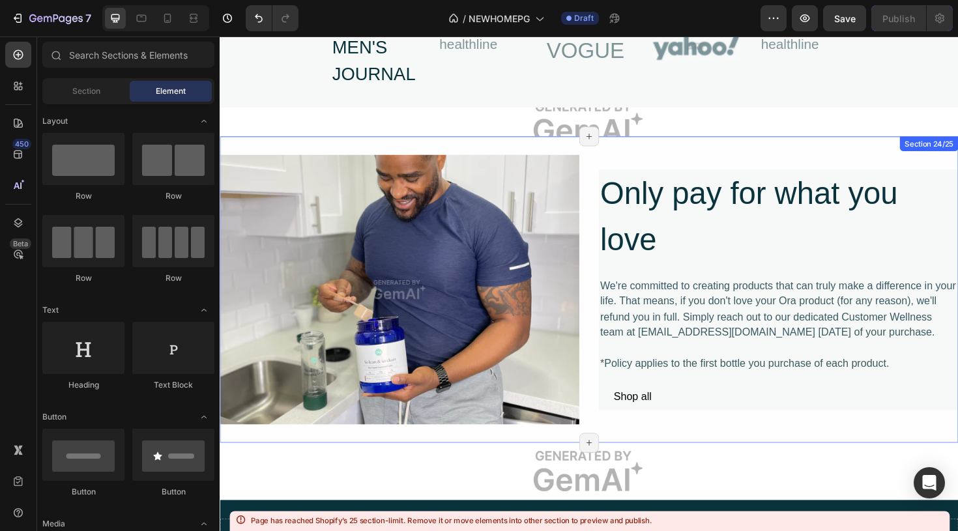
scroll to position [5853, 0]
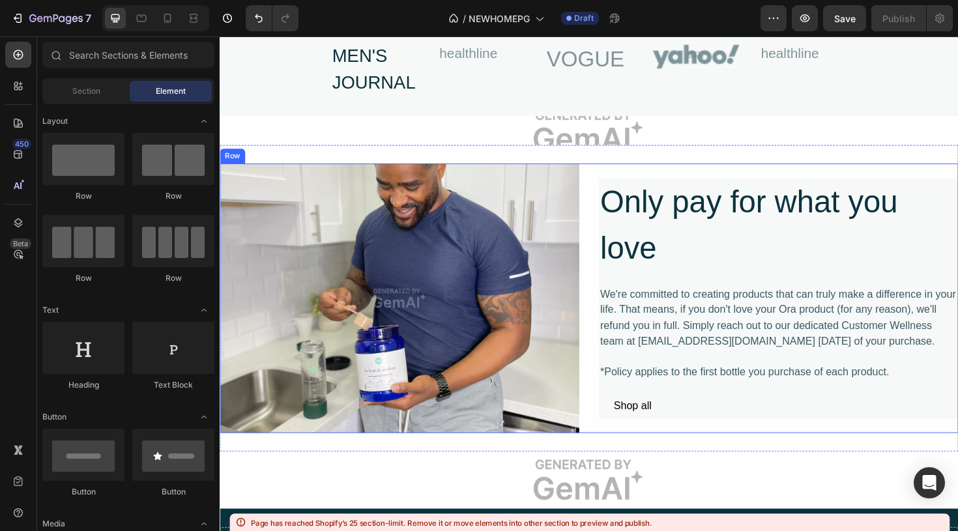
click at [696, 173] on div "Only pay for what you love Heading We're committed to creating products that ca…" at bounding box center [811, 314] width 381 height 286
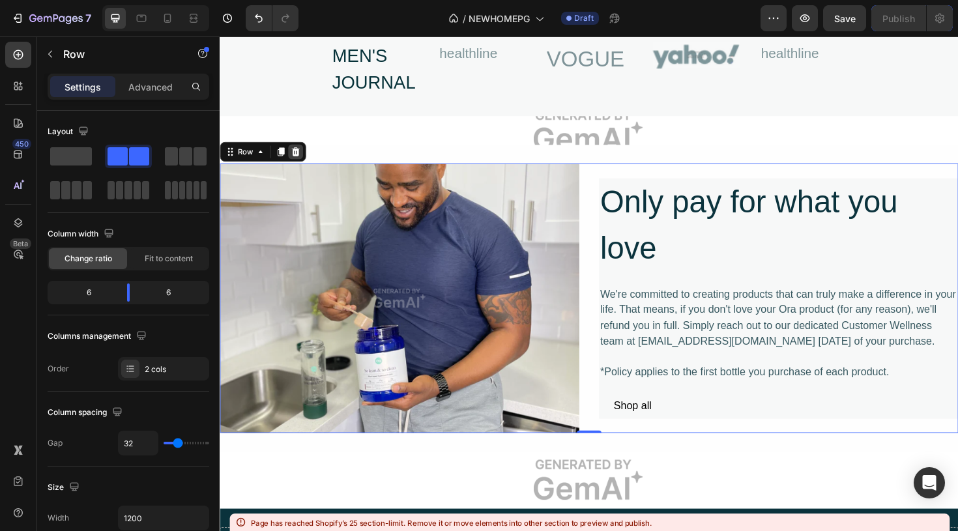
click at [297, 162] on icon at bounding box center [300, 158] width 8 height 9
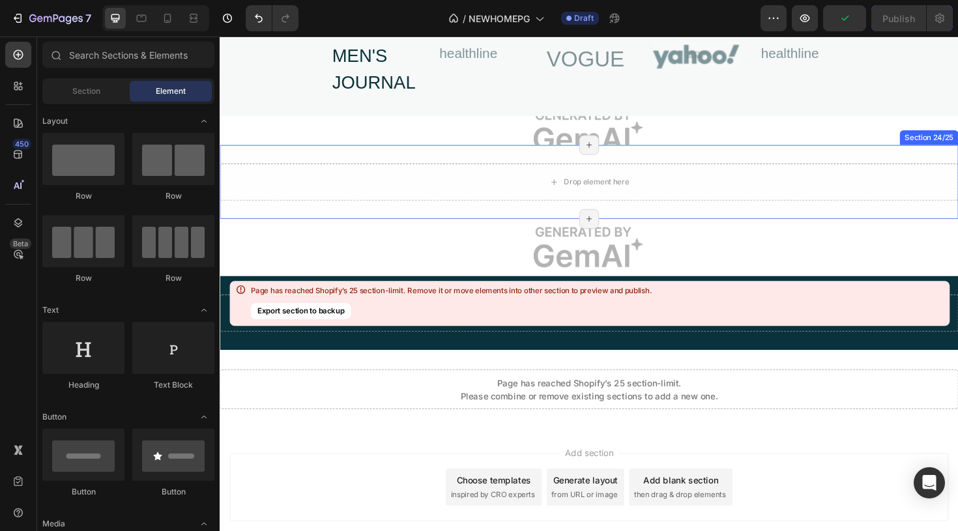
click at [680, 164] on div "Drop element here Section 24/25 Page has reached Shopify’s 25 section-limit Pag…" at bounding box center [611, 190] width 782 height 78
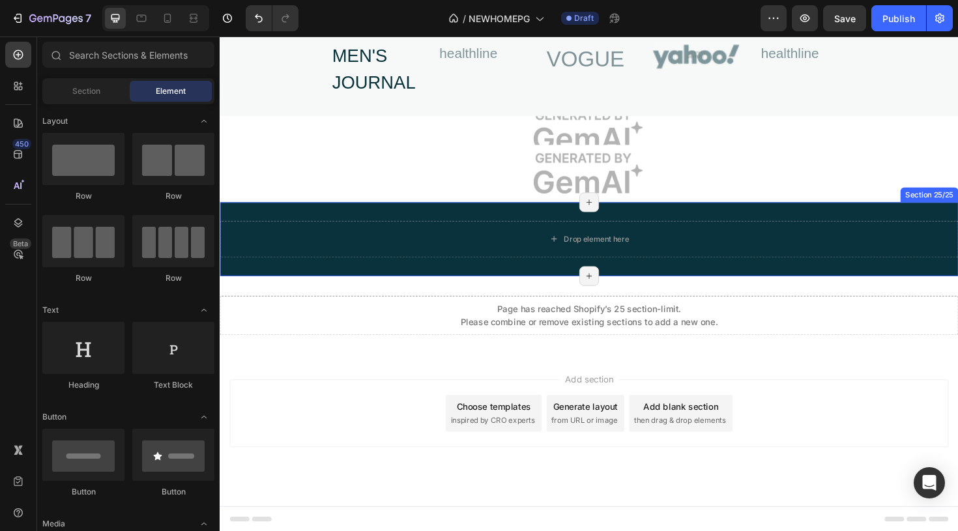
click at [826, 229] on div "Drop element here Section 25/25 Page has reached Shopify’s 25 section-limit Pag…" at bounding box center [611, 251] width 782 height 78
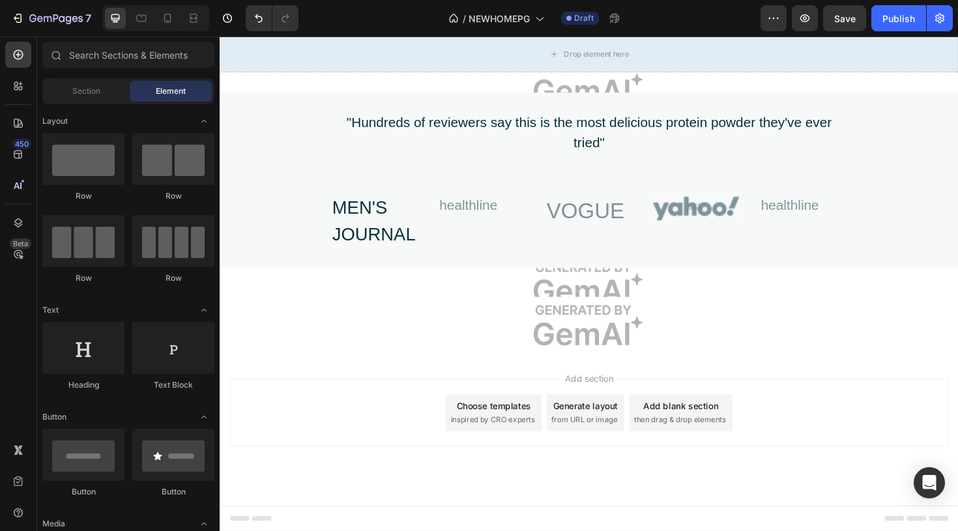
scroll to position [5691, 0]
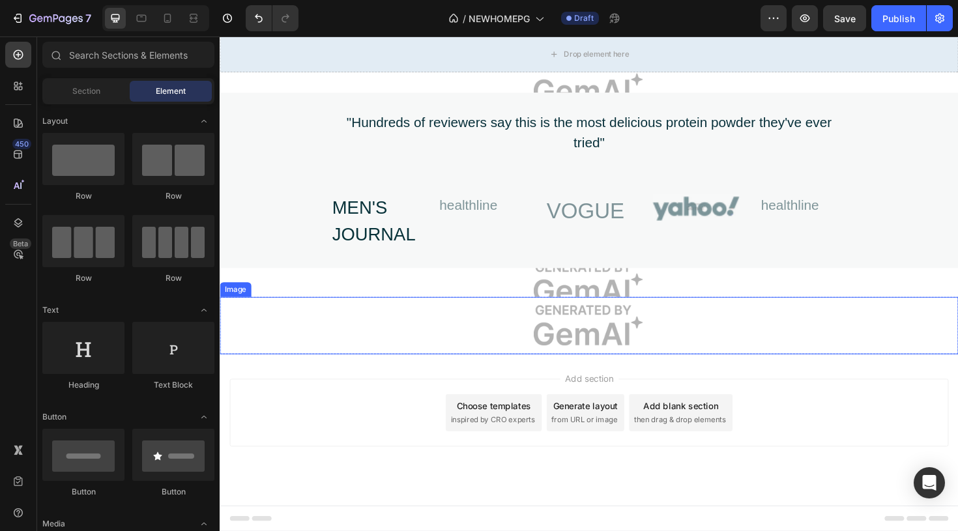
click at [763, 351] on img at bounding box center [611, 342] width 782 height 61
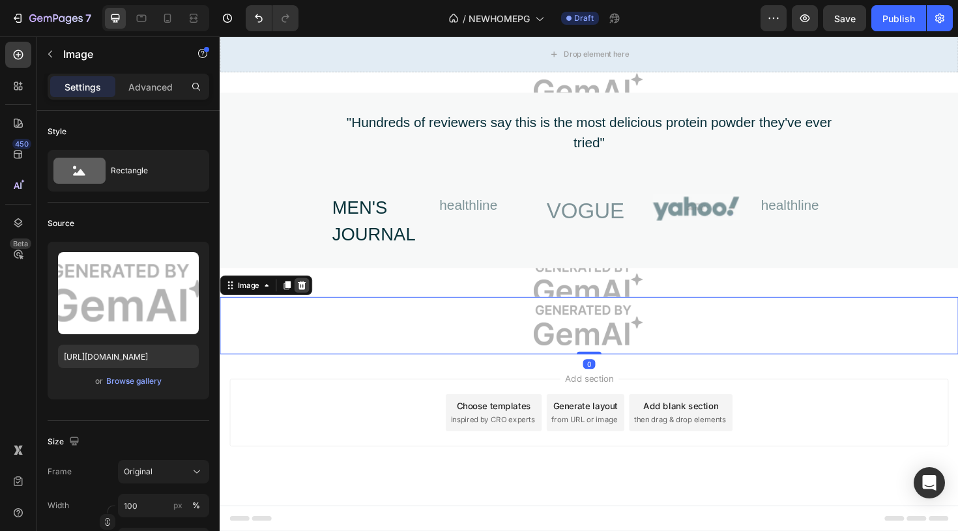
click at [309, 299] on icon at bounding box center [307, 299] width 8 height 9
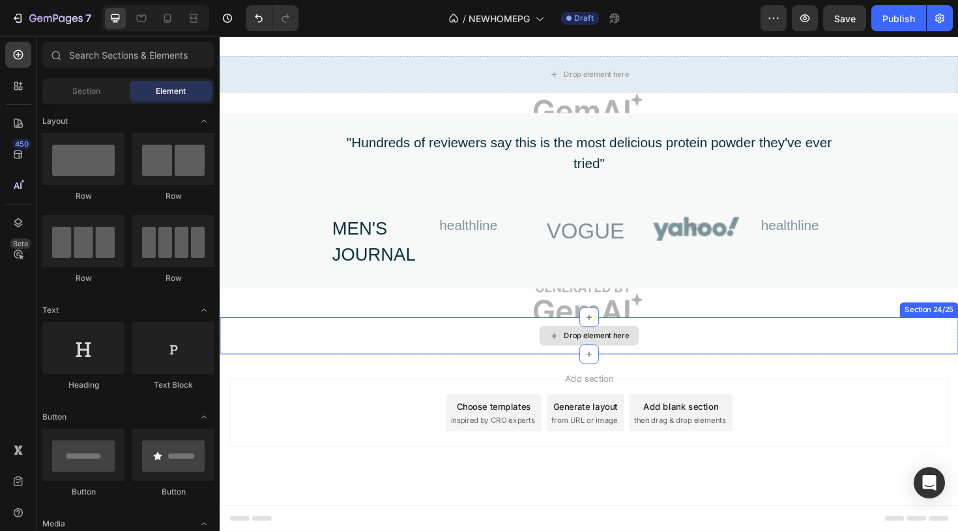
click at [381, 340] on div "Drop element here" at bounding box center [611, 353] width 782 height 39
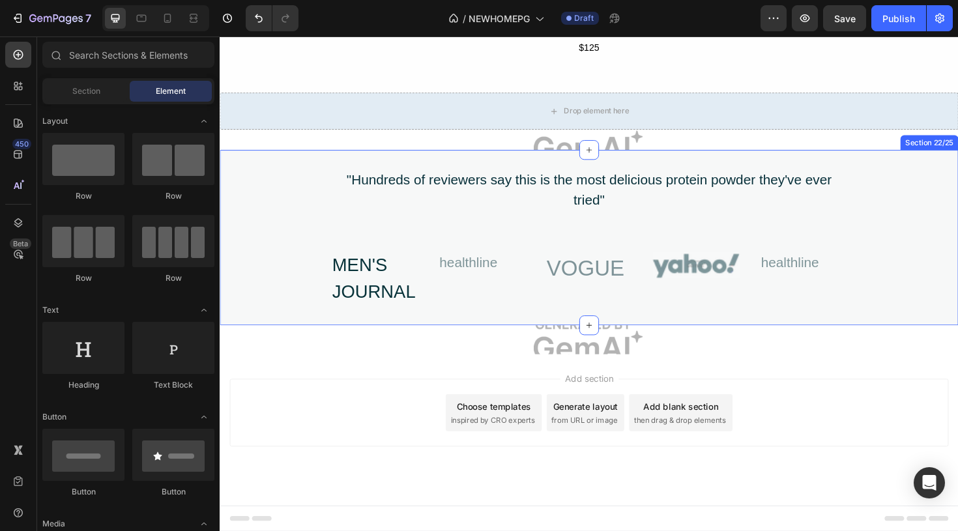
click at [889, 224] on div ""Hundreds of reviewers say this is the most delicious protein powder they've ev…" at bounding box center [611, 249] width 782 height 147
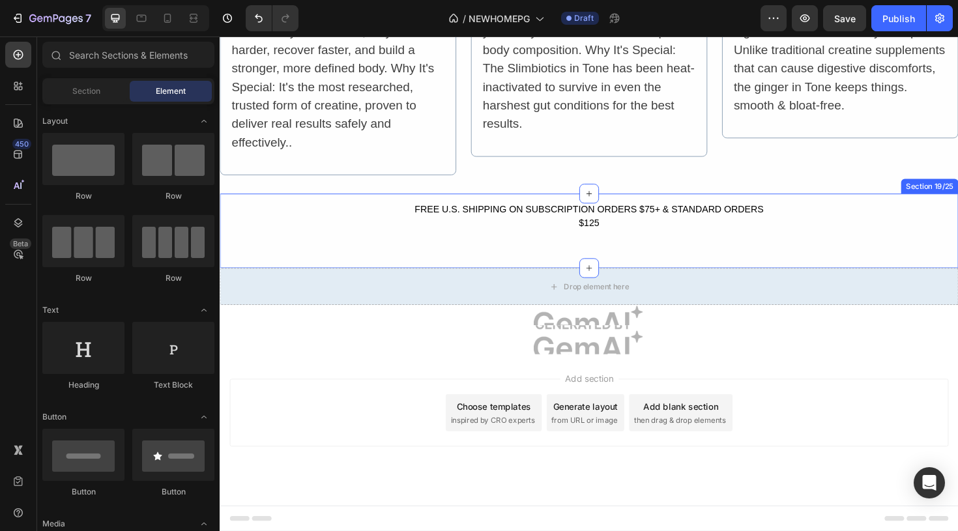
click at [829, 241] on div "FREE U.S. SHIPPING ON SUBSCRIPTION ORDERS $75+ & STANDARD ORDERS $125 Text Bloc…" at bounding box center [611, 227] width 782 height 32
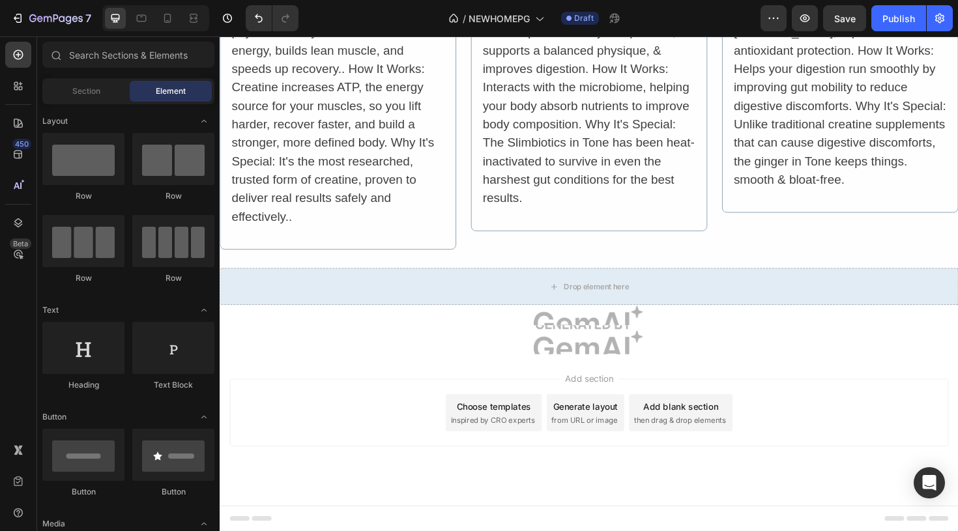
scroll to position [5366, 0]
click at [796, 305] on div "Drop element here" at bounding box center [611, 301] width 782 height 39
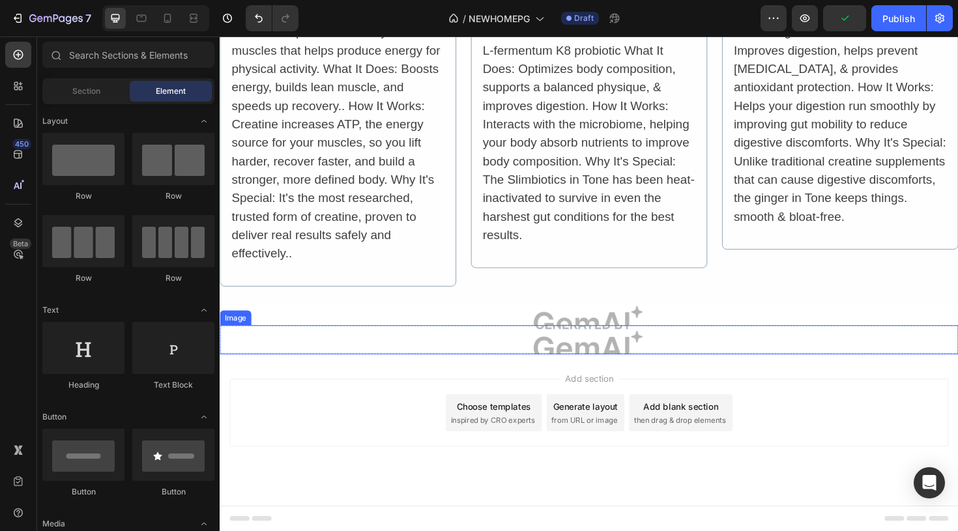
click at [852, 355] on img at bounding box center [611, 357] width 782 height 31
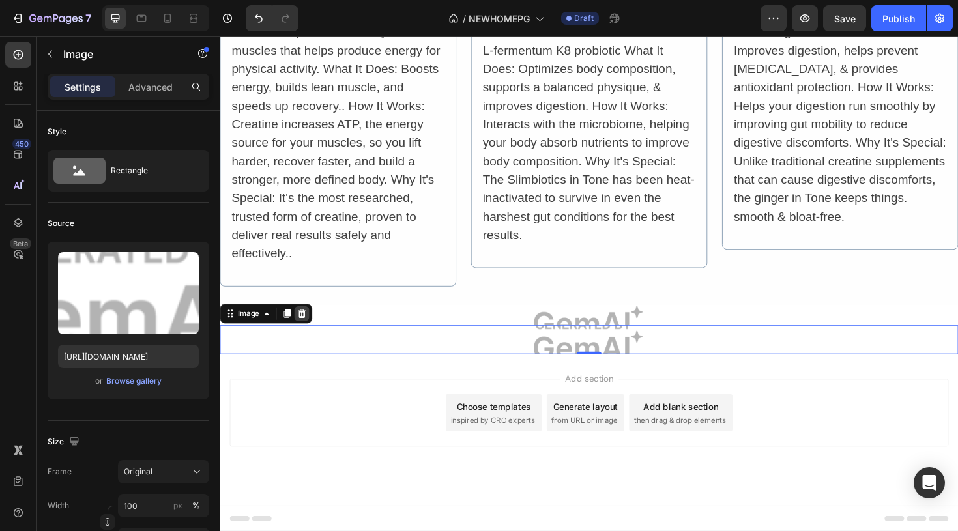
click at [309, 331] on icon at bounding box center [307, 329] width 8 height 9
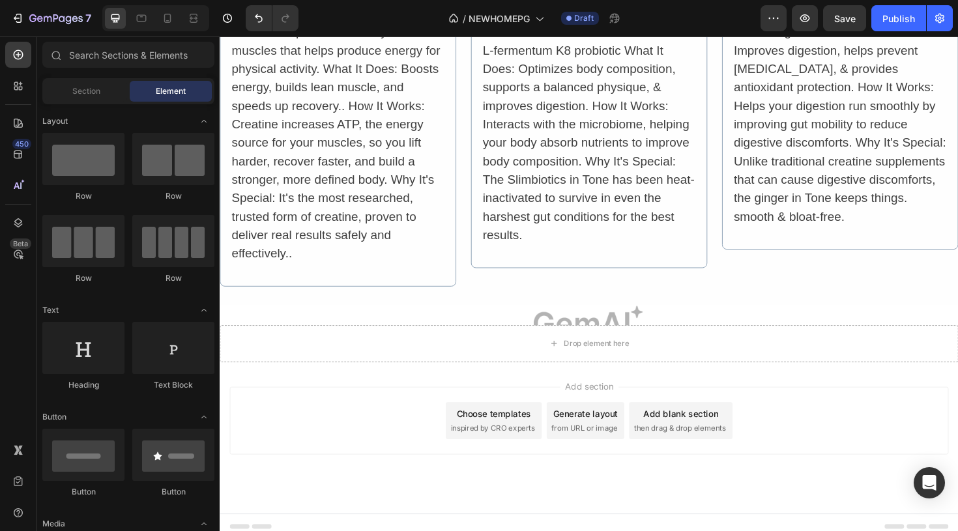
scroll to position [5336, 0]
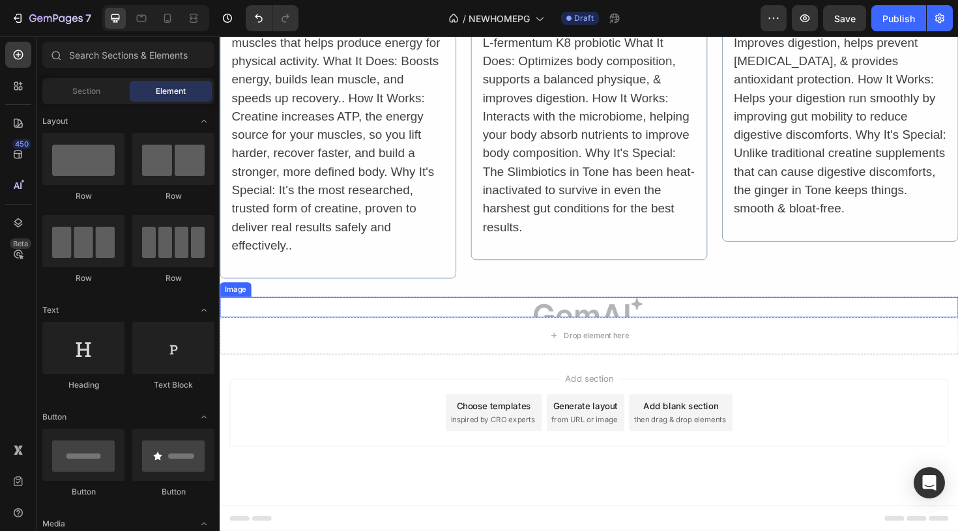
click at [482, 321] on img at bounding box center [611, 323] width 782 height 22
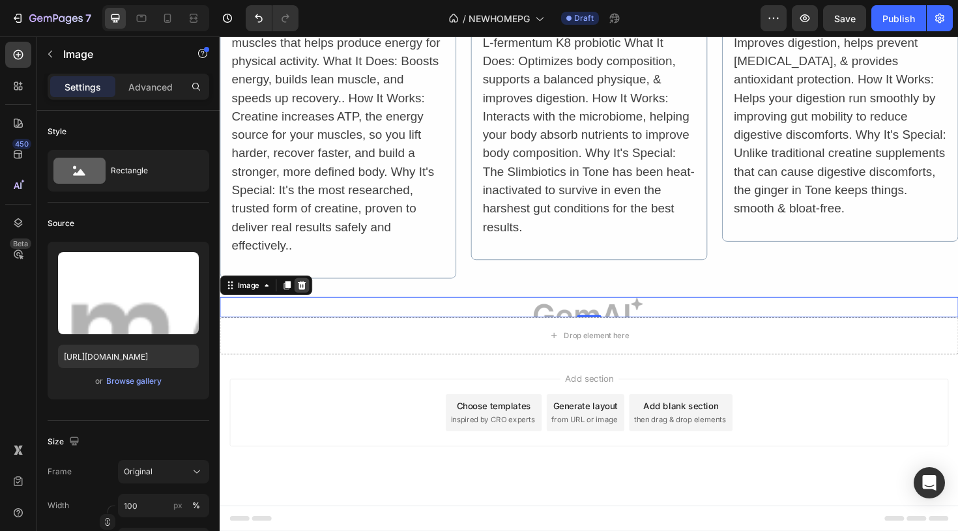
click at [310, 301] on icon at bounding box center [306, 300] width 10 height 10
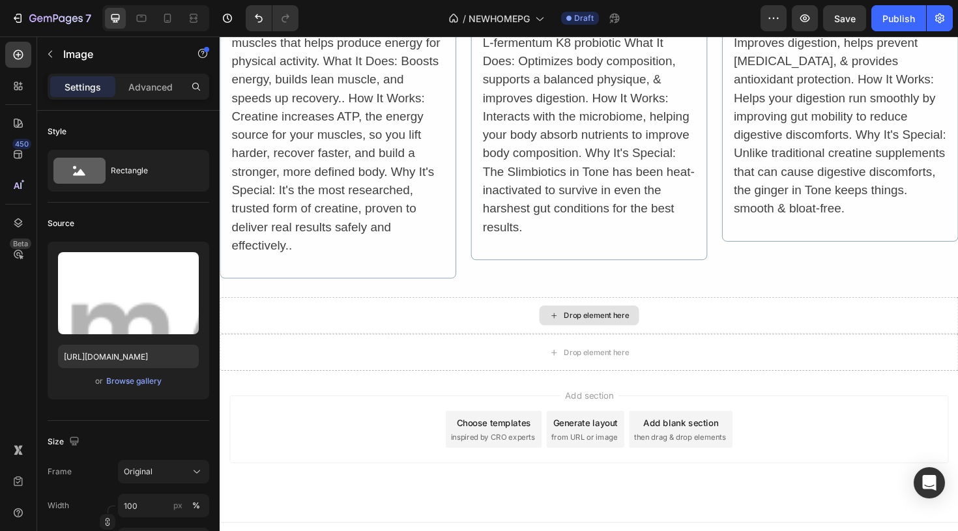
scroll to position [5353, 0]
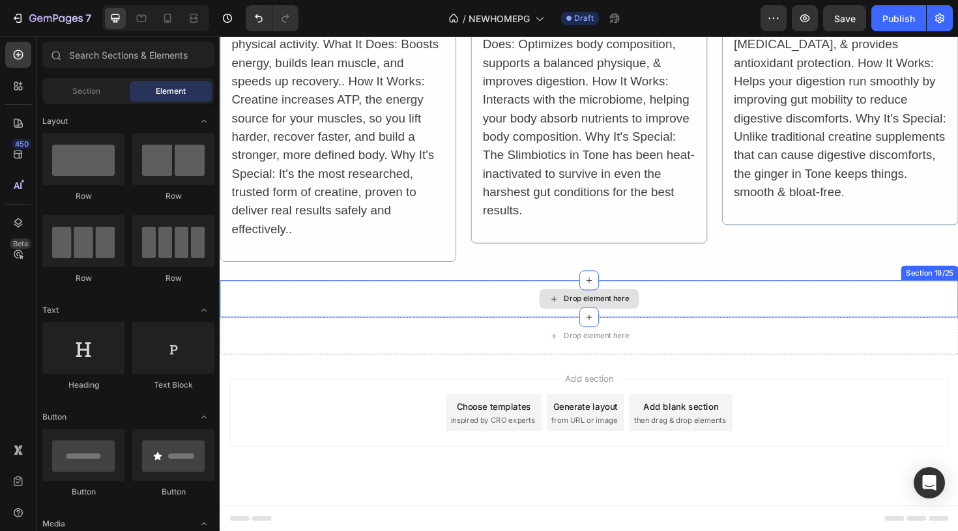
click at [357, 325] on div "Drop element here" at bounding box center [611, 314] width 782 height 39
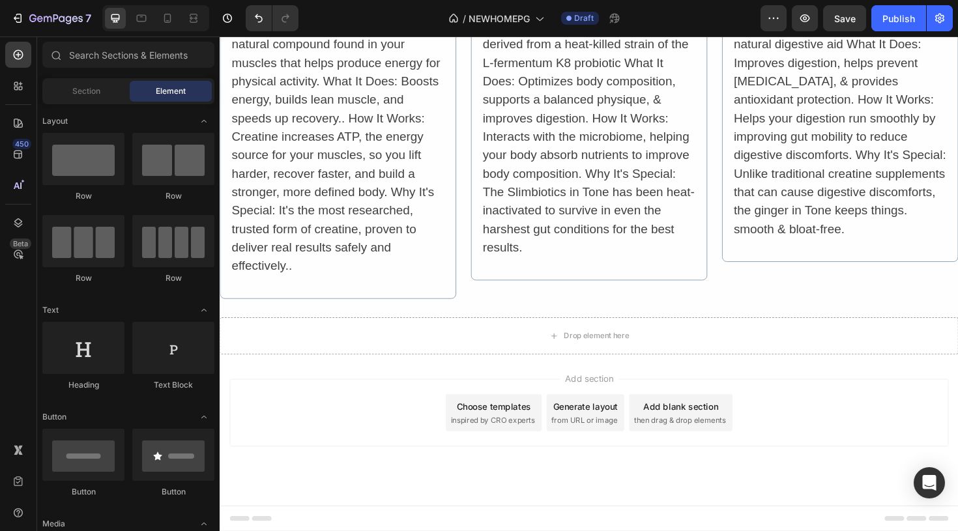
scroll to position [5314, 0]
click at [828, 353] on div "Drop element here" at bounding box center [611, 353] width 782 height 39
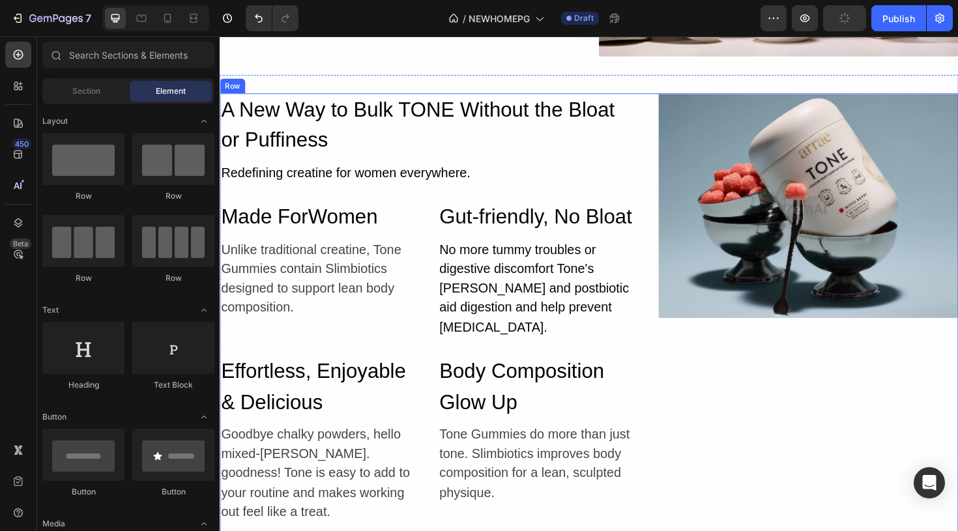
scroll to position [4549, 0]
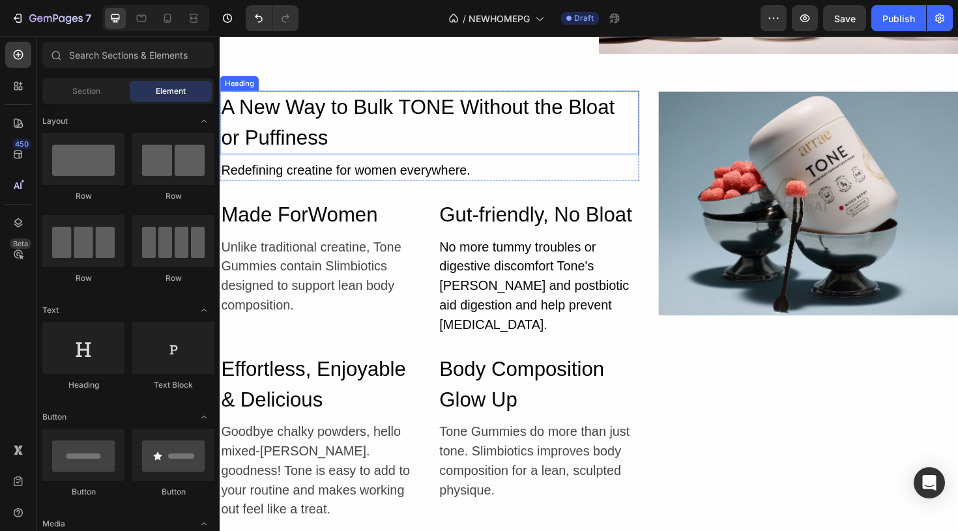
click at [406, 115] on h2 "A New Way to Bulk TONE Without the Bloat or Puffiness" at bounding box center [442, 127] width 444 height 67
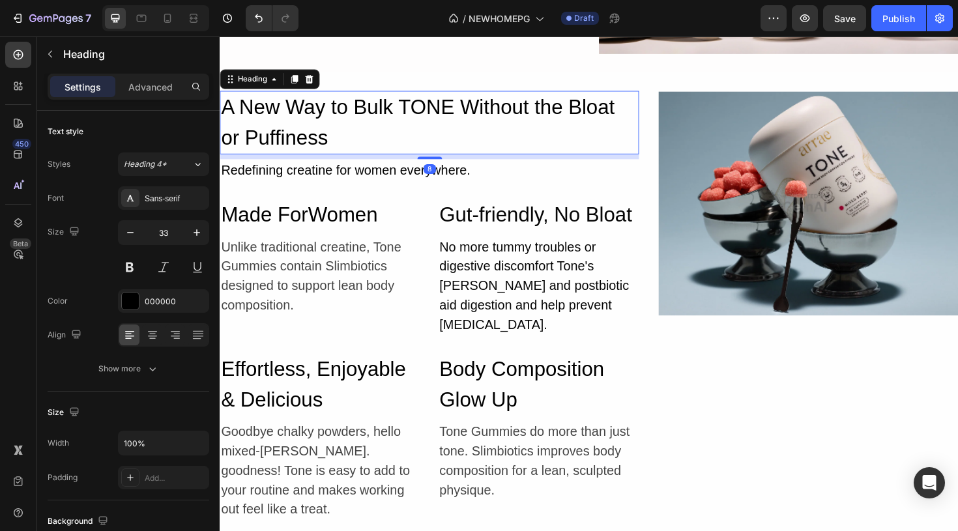
click at [414, 110] on h2 "A New Way to Bulk TONE Without the Bloat or Puffiness" at bounding box center [442, 127] width 444 height 67
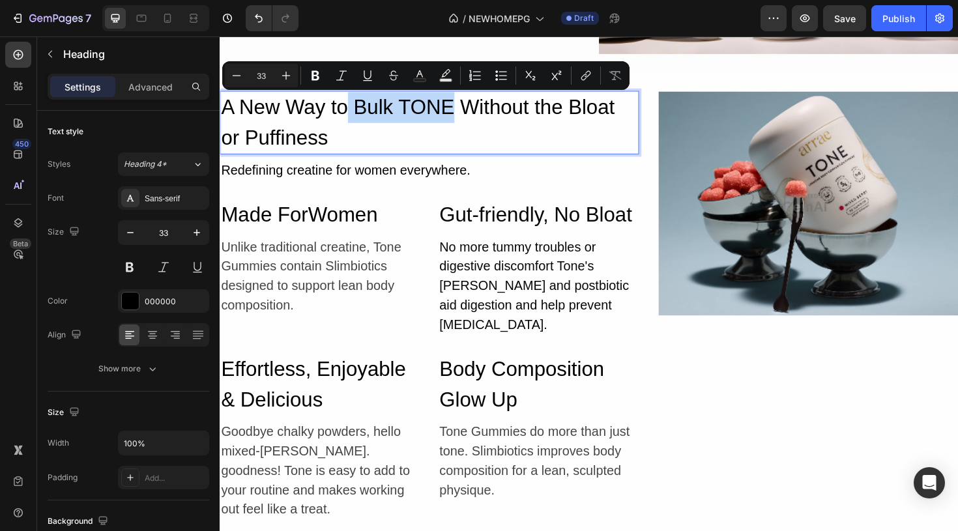
drag, startPoint x: 357, startPoint y: 105, endPoint x: 462, endPoint y: 102, distance: 104.4
click at [462, 102] on p "A New Way to Bulk TONE Without the Bloat or Puffiness" at bounding box center [441, 127] width 441 height 65
click at [385, 118] on p "A New Way to Bulk TONE Without the Bloat or Puffiness" at bounding box center [441, 127] width 441 height 65
drag, startPoint x: 362, startPoint y: 110, endPoint x: 460, endPoint y: 108, distance: 98.5
click at [461, 108] on p "A New Way to Bulk TONE Without the Bloat or Puffiness" at bounding box center [441, 127] width 441 height 65
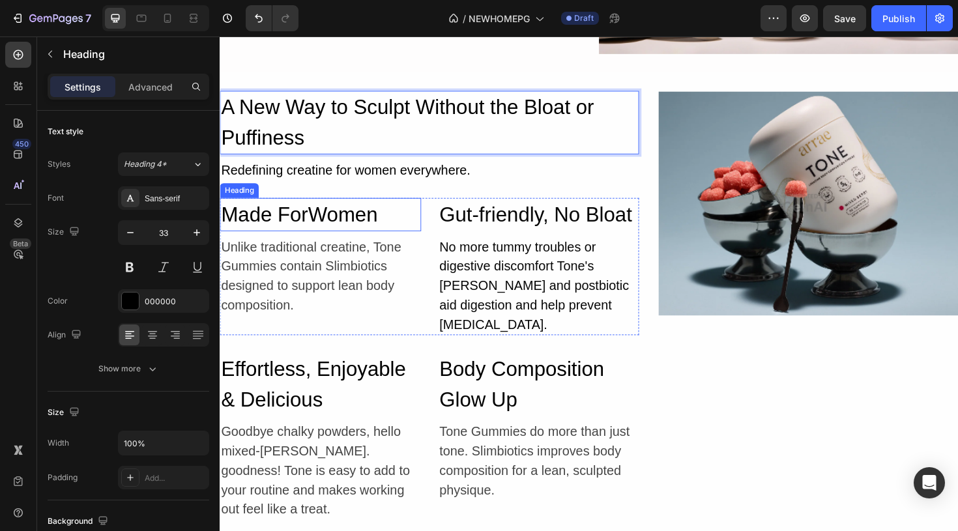
click at [308, 231] on h2 "Made ForWomen" at bounding box center [326, 224] width 213 height 35
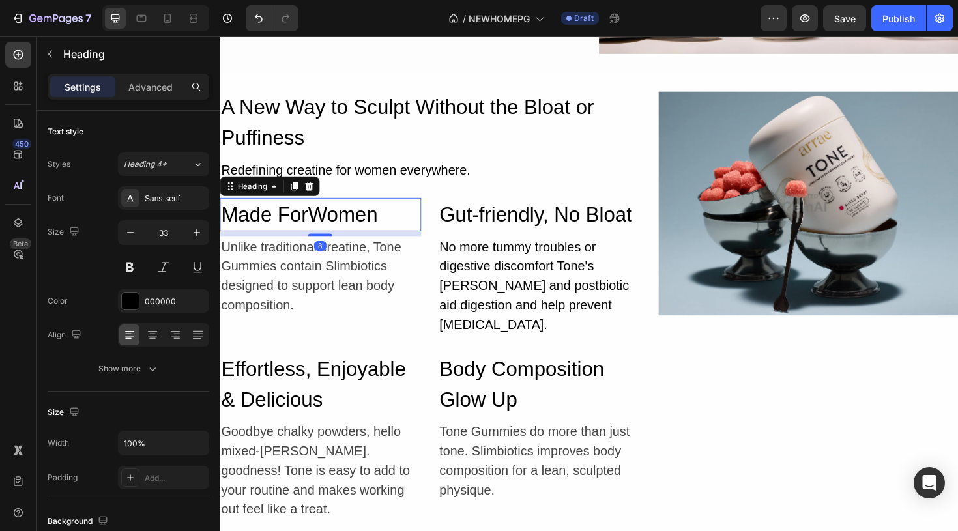
click at [312, 227] on h2 "Made ForWomen" at bounding box center [326, 224] width 213 height 35
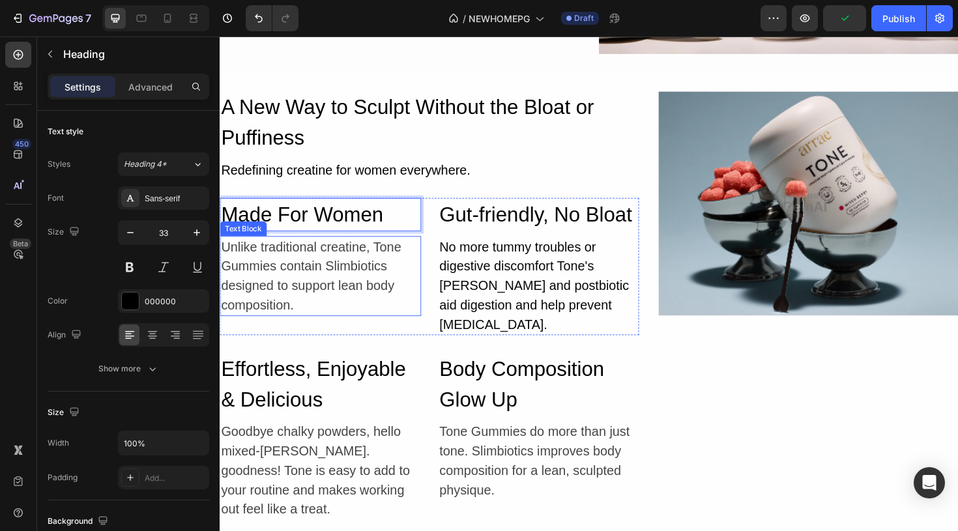
click at [381, 252] on div "Unlike traditional creatine, Tone Gummies contain Slimbiotics designed to suppo…" at bounding box center [326, 290] width 213 height 85
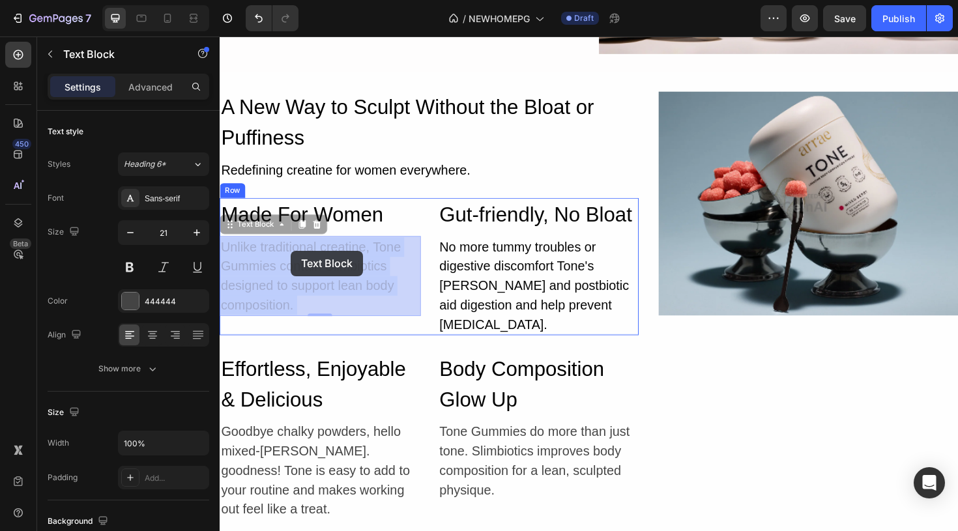
drag, startPoint x: 383, startPoint y: 253, endPoint x: 295, endPoint y: 262, distance: 87.8
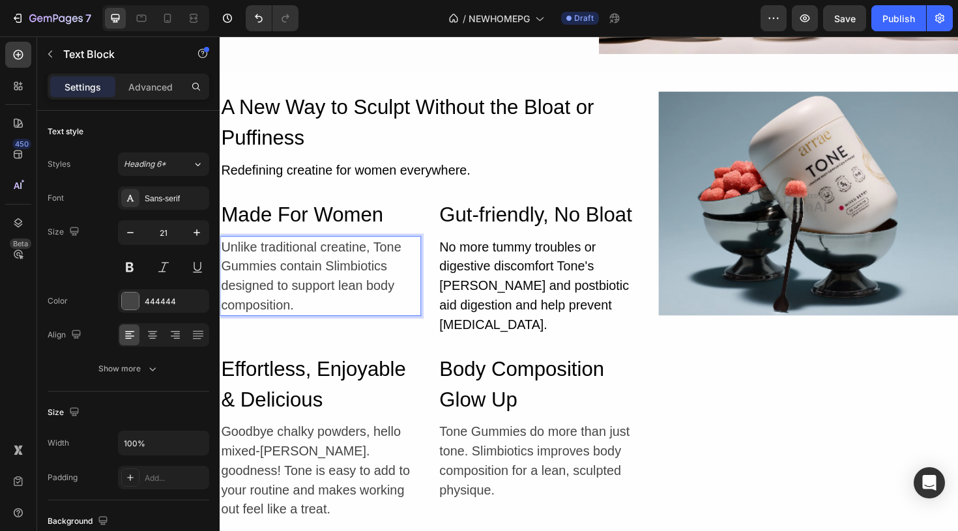
click at [278, 277] on p "Unlike traditional creatine, Tone Gummies contain Slimbiotics designed to suppo…" at bounding box center [326, 290] width 211 height 82
click at [299, 279] on p "Unlike traditional creatine, Booty Fuel contain Slimbiotics designed to support…" at bounding box center [326, 280] width 211 height 62
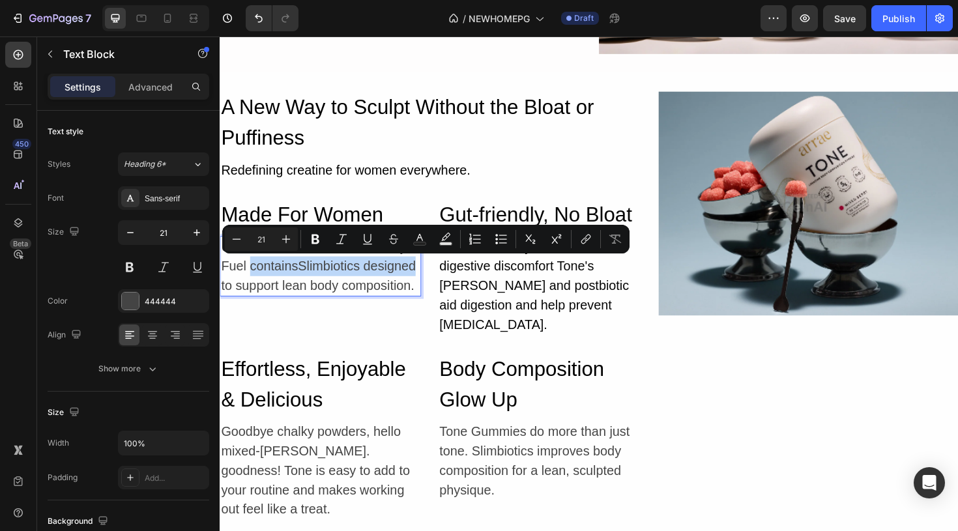
drag, startPoint x: 426, startPoint y: 282, endPoint x: 250, endPoint y: 276, distance: 176.1
click at [250, 276] on p "Unlike traditional creatine, Booty Fuel containsSlimbiotics designed to support…" at bounding box center [326, 280] width 211 height 62
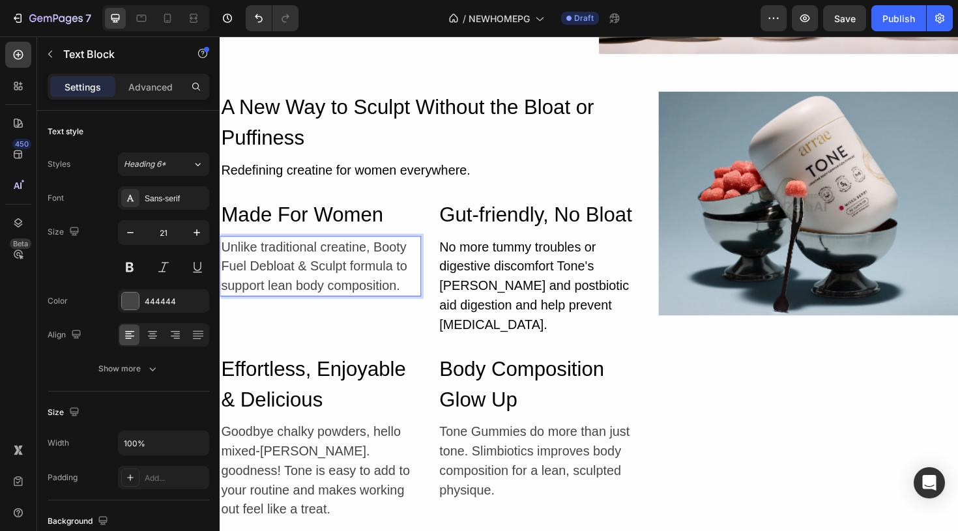
click at [226, 301] on p "Unlike traditional creatine, Booty Fuel Debloat & Sculpt formula to support lea…" at bounding box center [326, 280] width 211 height 62
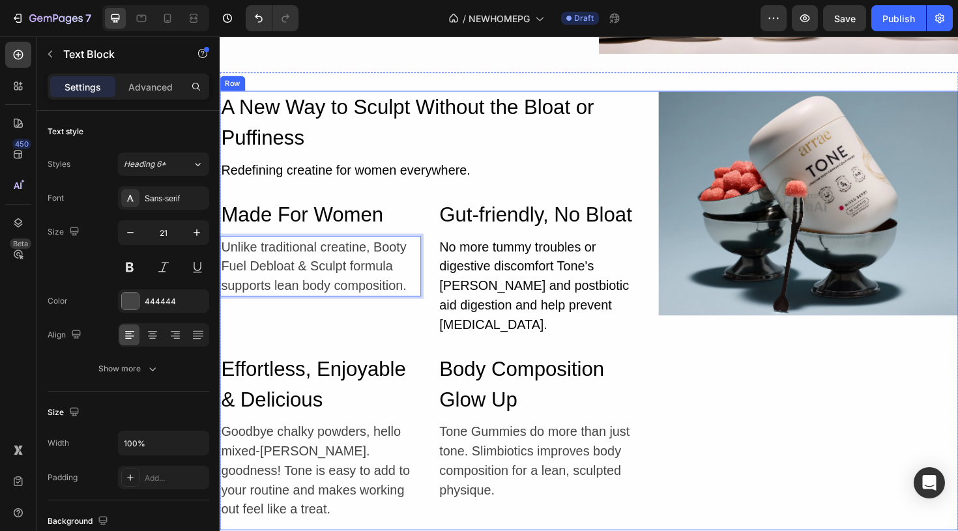
click at [734, 402] on div "Image" at bounding box center [843, 326] width 317 height 465
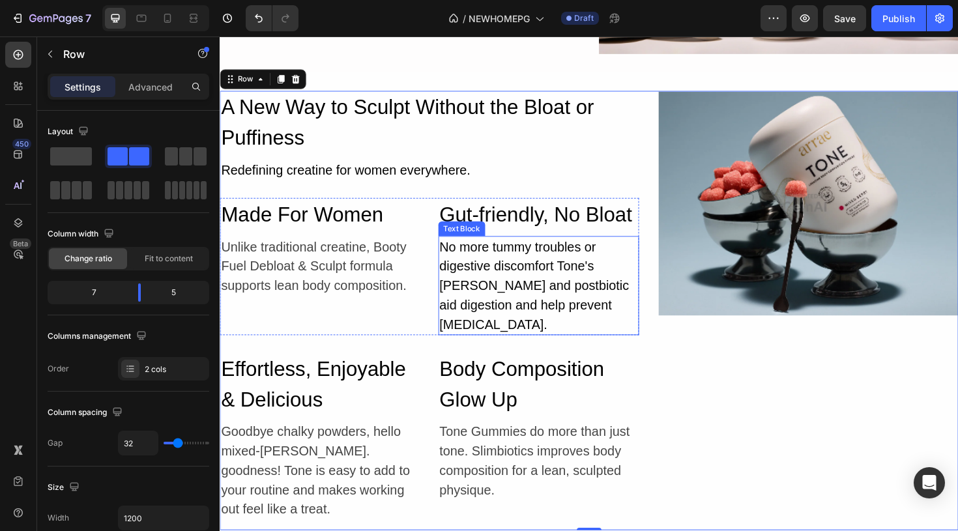
click at [607, 276] on div "No more tummy troubles or digestive discomfort Tone's [PERSON_NAME] and postbio…" at bounding box center [557, 301] width 213 height 106
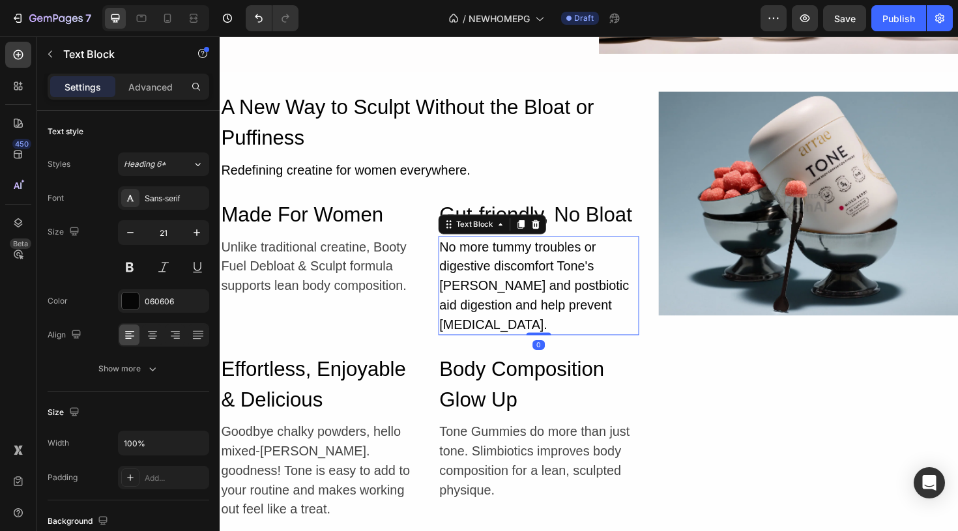
click at [615, 282] on div "No more tummy troubles or digestive discomfort Tone's [PERSON_NAME] and postbio…" at bounding box center [557, 301] width 213 height 106
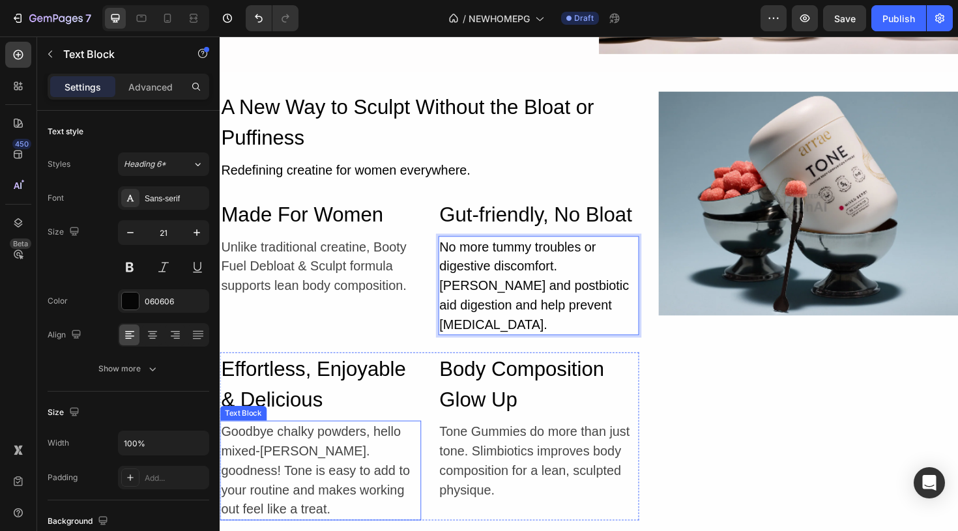
click at [299, 443] on div "Goodbye chalky powders, hello mixed-[PERSON_NAME]. goodness! Tone is easy to ad…" at bounding box center [326, 496] width 213 height 106
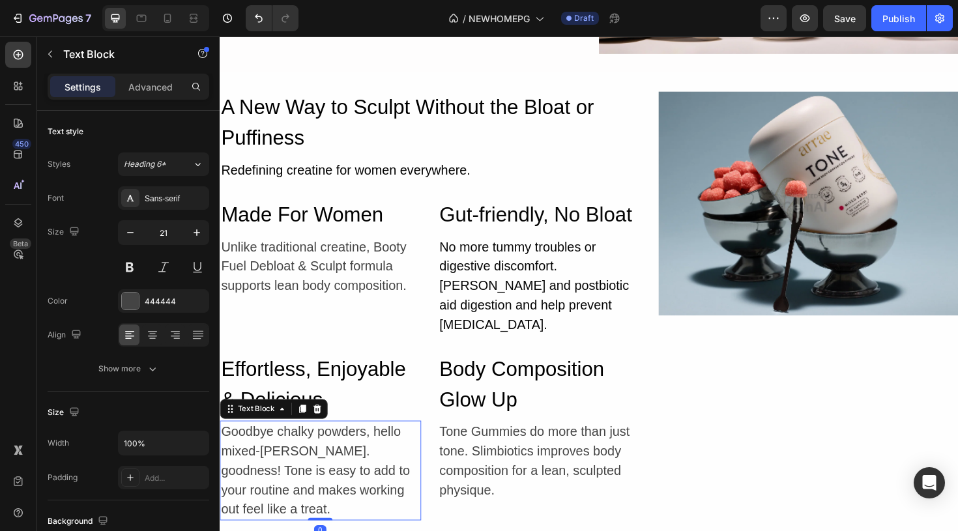
click at [286, 443] on div "Goodbye chalky powders, hello mixed-[PERSON_NAME]. goodness! Tone is easy to ad…" at bounding box center [326, 496] width 213 height 106
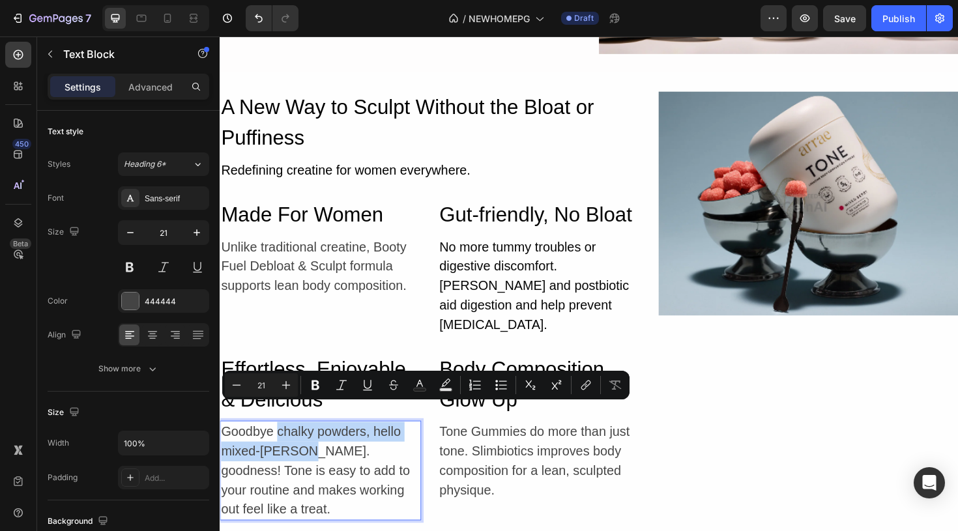
drag, startPoint x: 279, startPoint y: 434, endPoint x: 298, endPoint y: 450, distance: 24.5
click at [298, 450] on p "Goodbye chalky powders, hello mixed-[PERSON_NAME]. goodness! Tone is easy to ad…" at bounding box center [326, 496] width 211 height 103
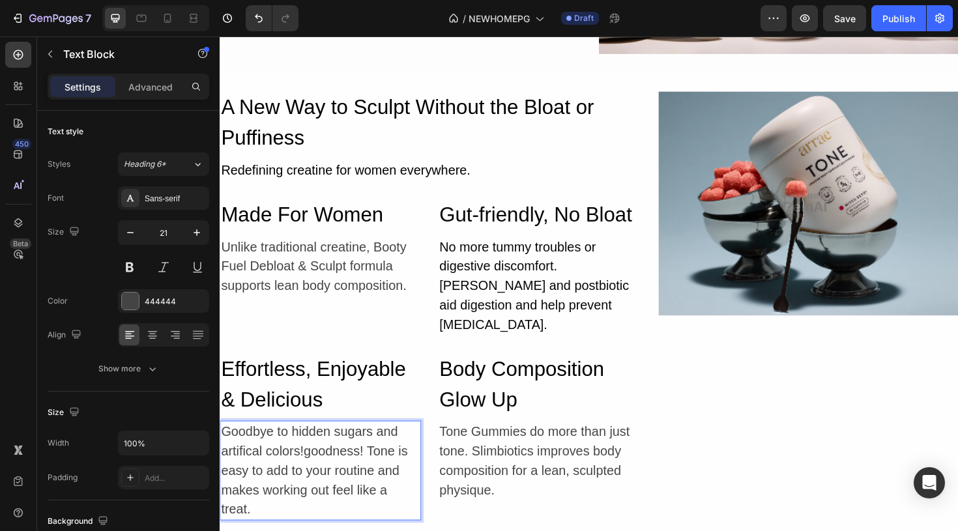
click at [417, 454] on p "Goodbye to hidden sugars and artifical colors!goodness! Tone is easy to add to …" at bounding box center [326, 496] width 211 height 103
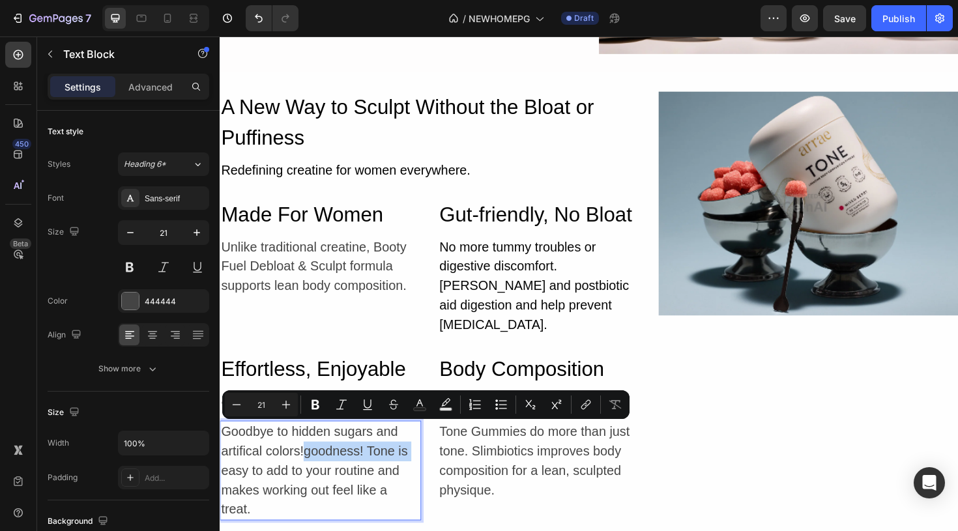
drag, startPoint x: 417, startPoint y: 454, endPoint x: 335, endPoint y: 455, distance: 82.1
click at [335, 455] on p "Goodbye to hidden sugars and artifical colors!goodness! Tone is easy to add to …" at bounding box center [326, 496] width 211 height 103
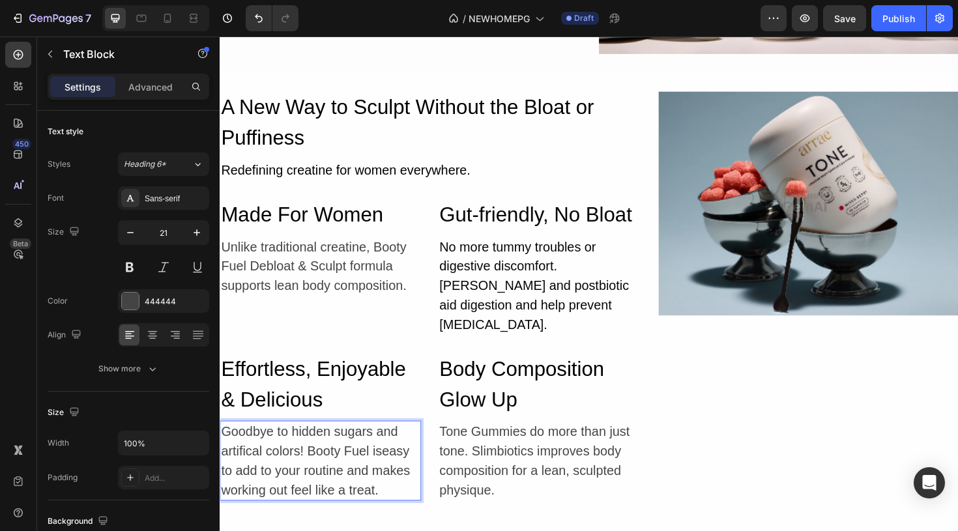
click at [383, 499] on p "Goodbye to hidden sugars and artifical colors! Booty Fuel iseasy to add to your…" at bounding box center [326, 486] width 211 height 82
click at [391, 458] on p "Goodbye to hidden sugars and artifical colors! Booty Fuel iseasy to add to your…" at bounding box center [326, 486] width 211 height 82
click at [381, 498] on p "Goodbye to hidden sugars and artifical colors! Booty Fuel is easy to add to you…" at bounding box center [326, 486] width 211 height 82
click at [514, 458] on div "Tone Gummies do more than just tone. Slimbiotics improves body composition for …" at bounding box center [557, 485] width 213 height 85
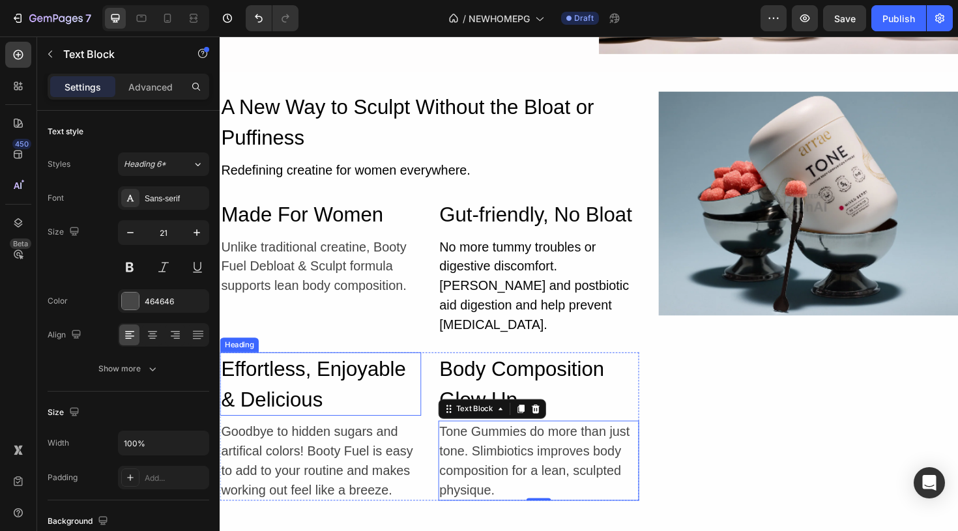
click at [338, 397] on h2 "Effortless, Enjoyable & Delicious" at bounding box center [326, 404] width 213 height 67
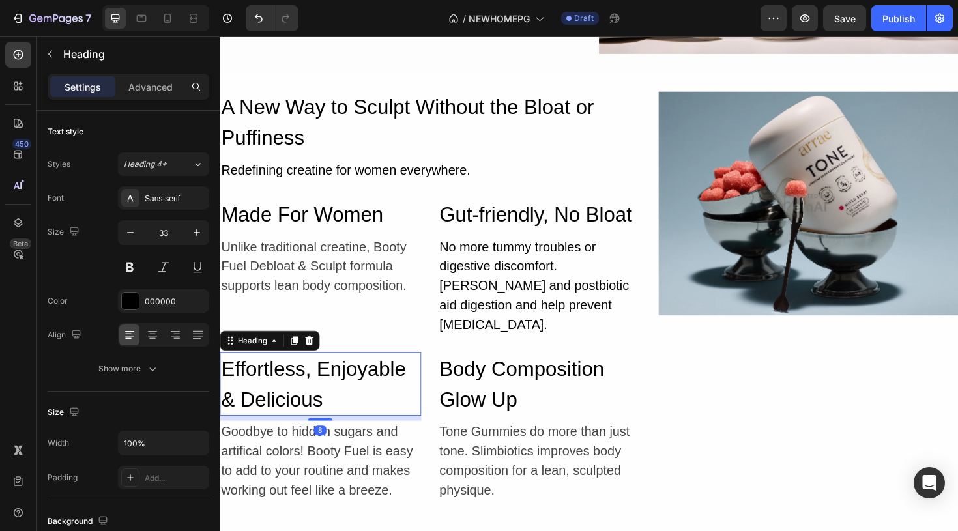
click at [331, 402] on h2 "Effortless, Enjoyable & Delicious" at bounding box center [326, 404] width 213 height 67
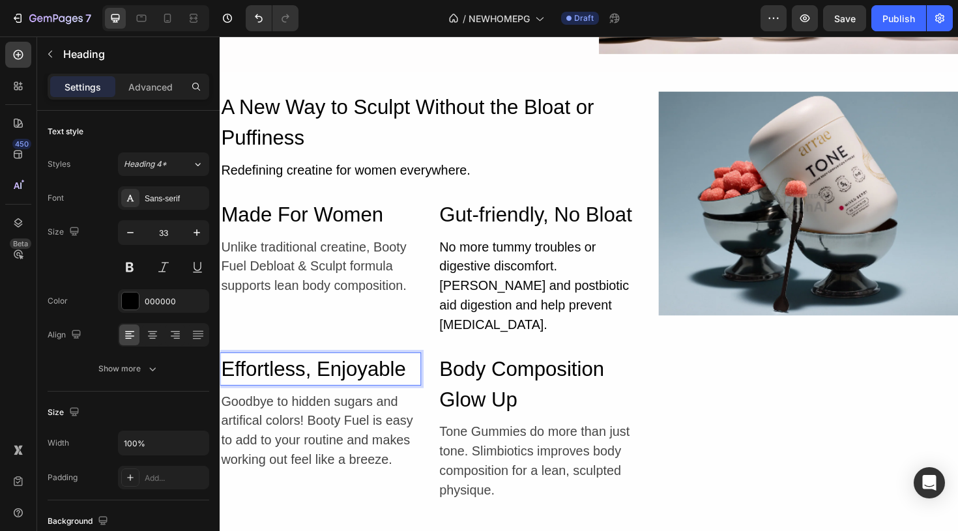
click at [319, 376] on p "Effortless, Enjoyable" at bounding box center [326, 388] width 211 height 33
click at [308, 372] on p "Effortless &Enjoyable" at bounding box center [326, 388] width 211 height 33
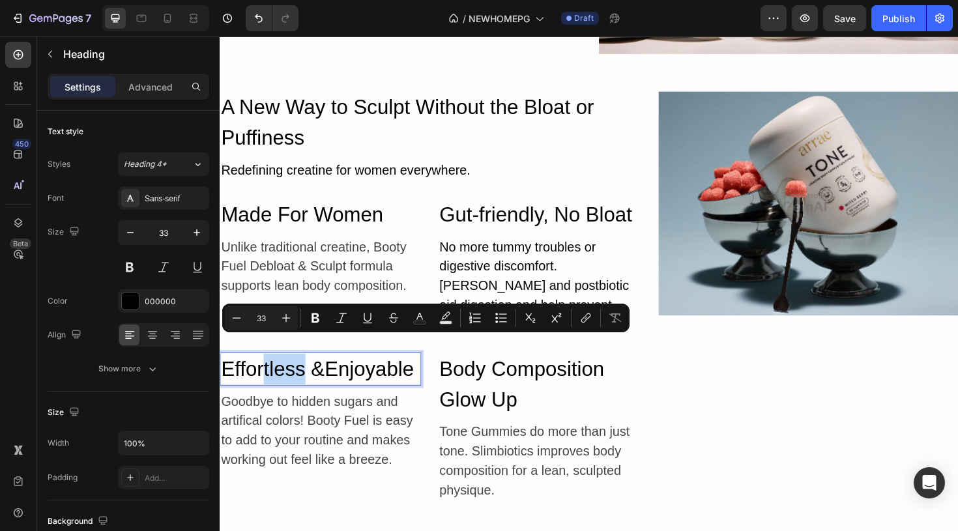
drag, startPoint x: 308, startPoint y: 371, endPoint x: 264, endPoint y: 366, distance: 44.0
click at [264, 372] on p "Effortless &Enjoyable" at bounding box center [326, 388] width 211 height 33
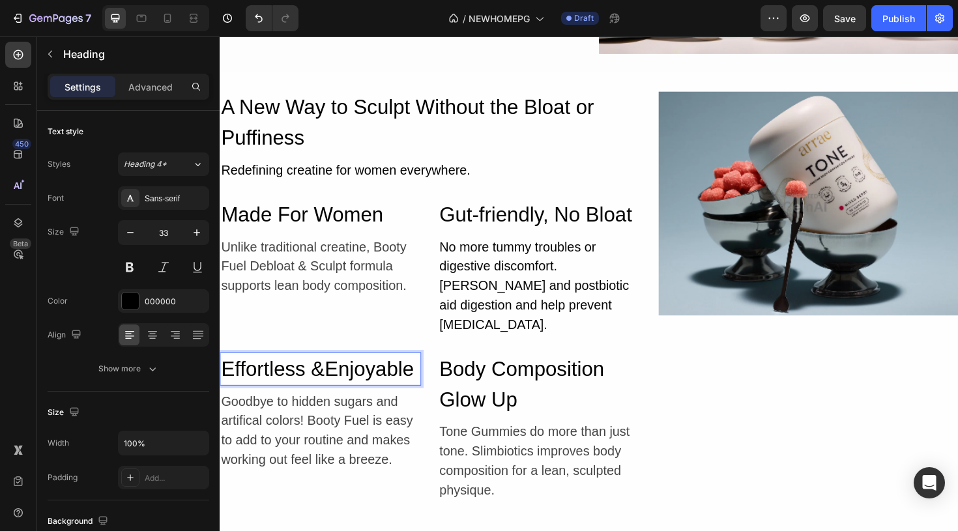
click at [331, 372] on p "Effortless &Enjoyable" at bounding box center [326, 388] width 211 height 33
click at [521, 454] on div "Tone Gummies do more than just tone. Slimbiotics improves body composition for …" at bounding box center [557, 485] width 213 height 85
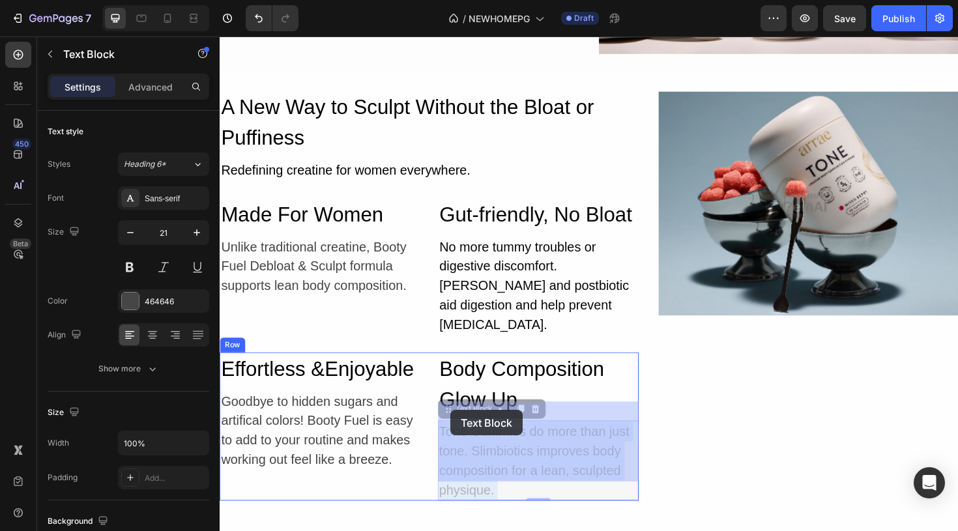
drag, startPoint x: 543, startPoint y: 434, endPoint x: 465, endPoint y: 431, distance: 77.6
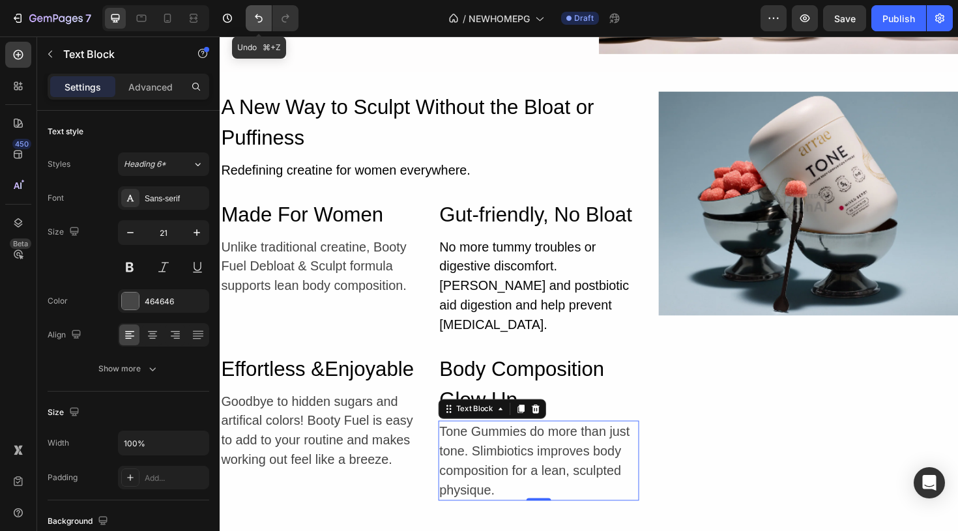
click at [258, 22] on icon "Undo/Redo" at bounding box center [258, 18] width 13 height 13
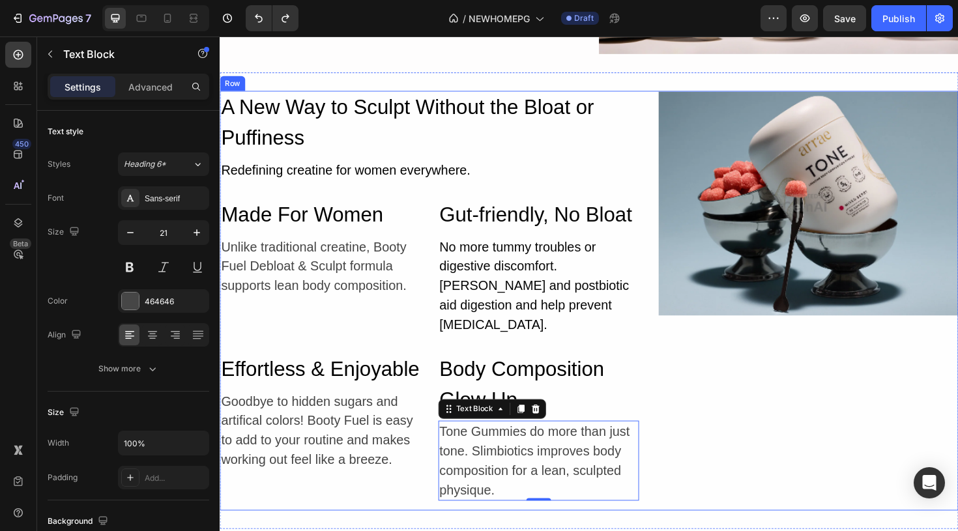
click at [688, 408] on div "Image" at bounding box center [843, 316] width 317 height 445
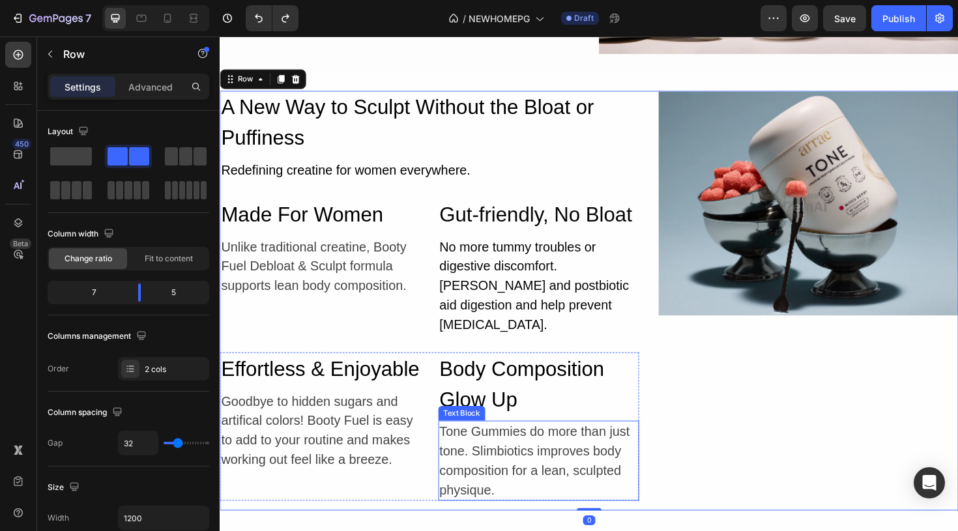
click at [549, 452] on p "Tone Gummies do more than just tone. Slimbiotics improves body composition for …" at bounding box center [557, 486] width 211 height 82
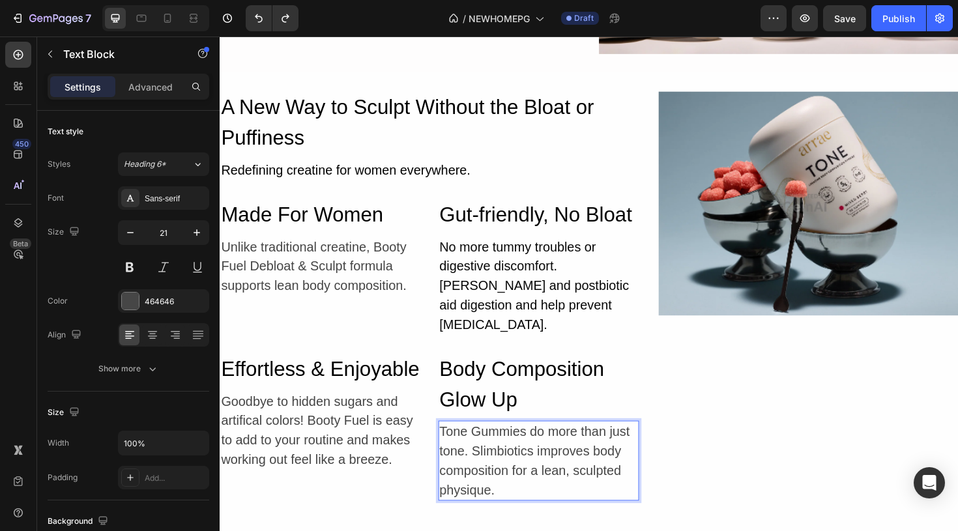
click at [547, 445] on p "Tone Gummies do more than just tone. Slimbiotics improves body composition for …" at bounding box center [557, 486] width 211 height 82
click at [571, 445] on p "Booty Fuel does do more than just tone. Slimbiotics improves body composition f…" at bounding box center [557, 486] width 211 height 82
click at [477, 453] on p "Booty Fuel does more than just tone. Slimbiotics improves body composition for …" at bounding box center [557, 486] width 211 height 82
click at [589, 447] on p "Booty Fuel does more than just sculpt. Slimbiotics improves body composition fo…" at bounding box center [557, 486] width 211 height 82
